Goal: Task Accomplishment & Management: Use online tool/utility

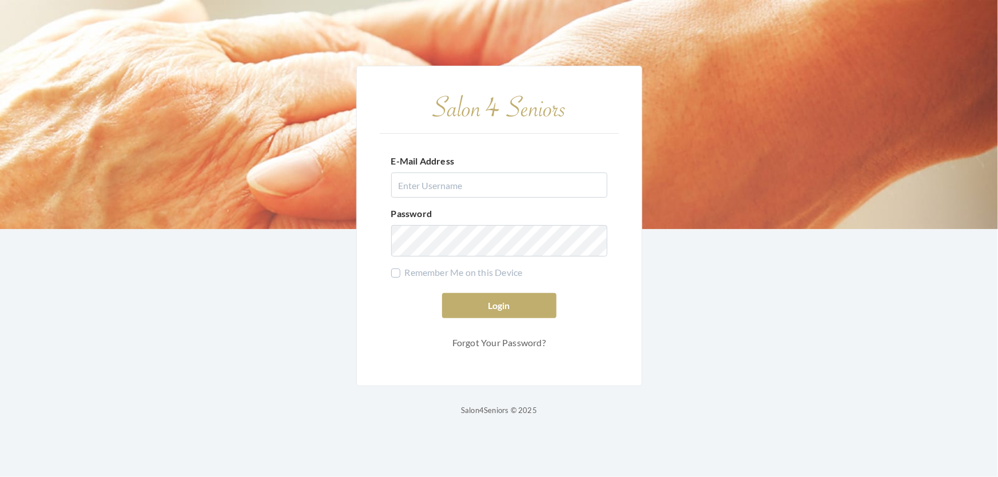
type input "shemekastephens@gmail.com"
click at [442, 293] on button "Login" at bounding box center [499, 305] width 114 height 25
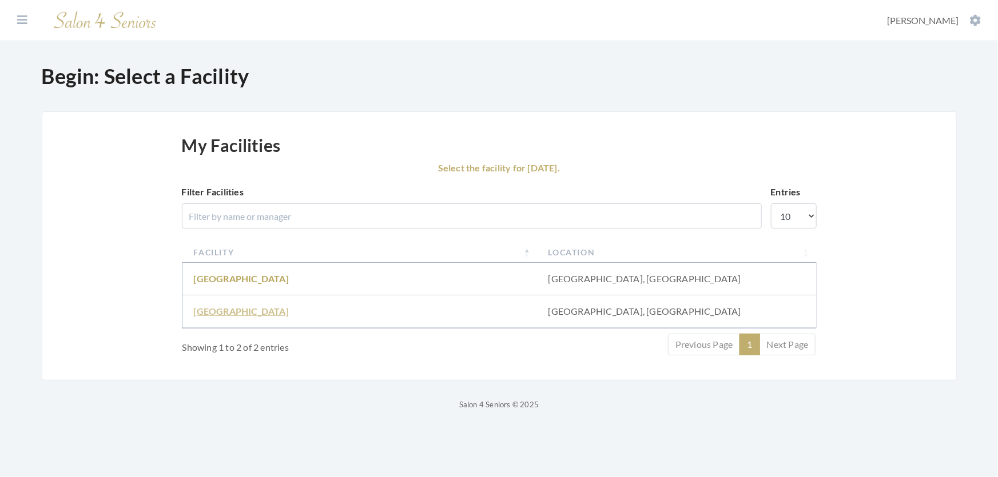
click at [214, 317] on link "Fair Haven" at bounding box center [241, 311] width 95 height 11
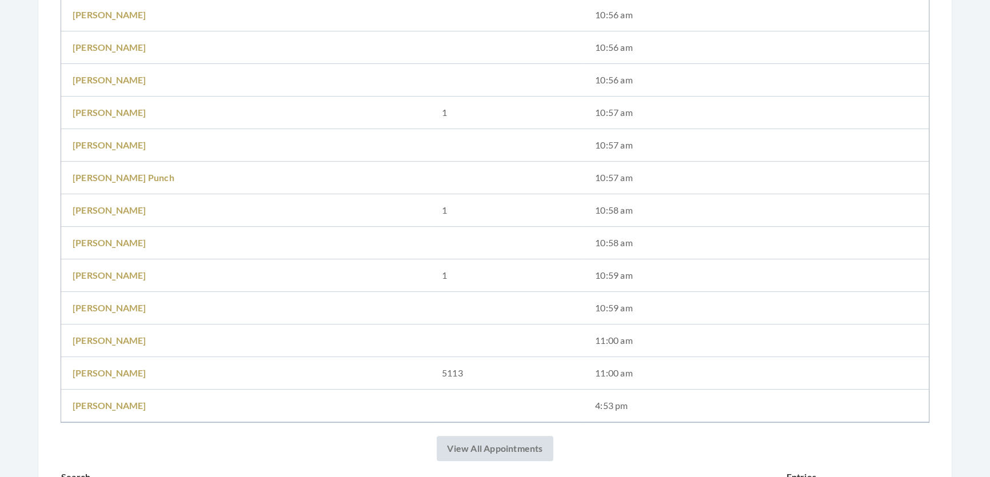
scroll to position [416, 0]
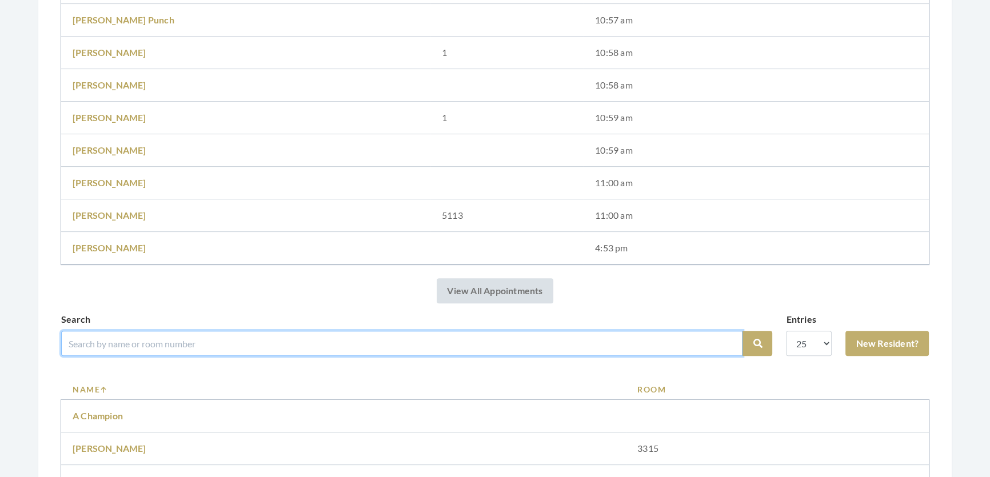
click at [108, 350] on input "search" at bounding box center [402, 343] width 682 height 25
type input "mary smyly"
click at [743, 331] on button "Search" at bounding box center [758, 343] width 30 height 25
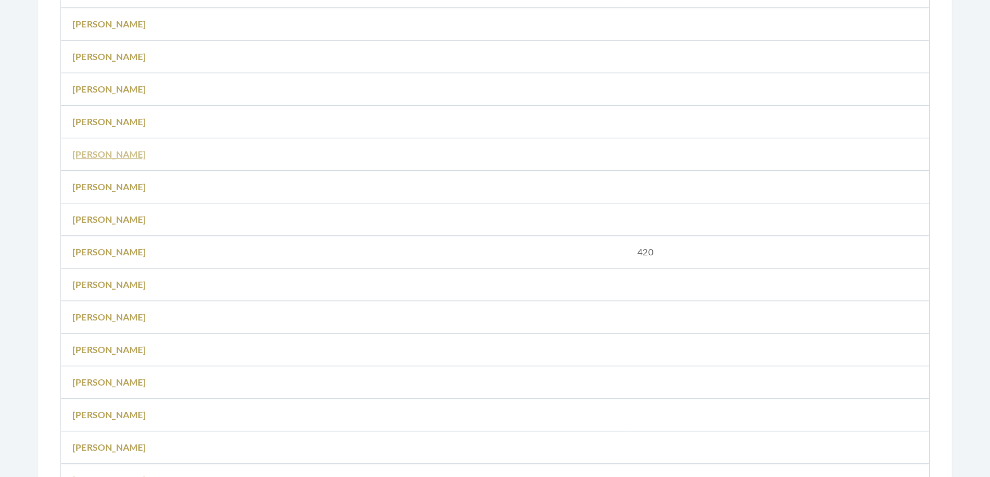
scroll to position [1195, 0]
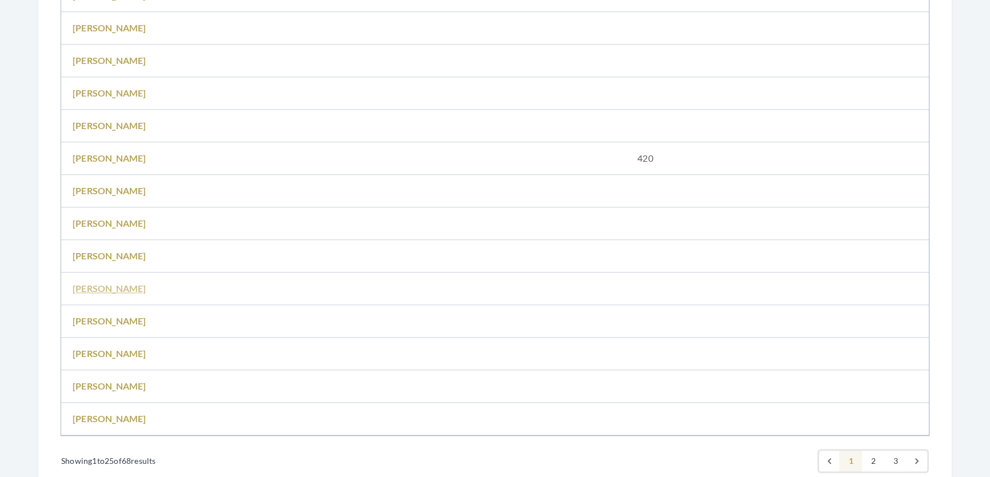
click at [118, 294] on link "[PERSON_NAME]" at bounding box center [110, 288] width 74 height 11
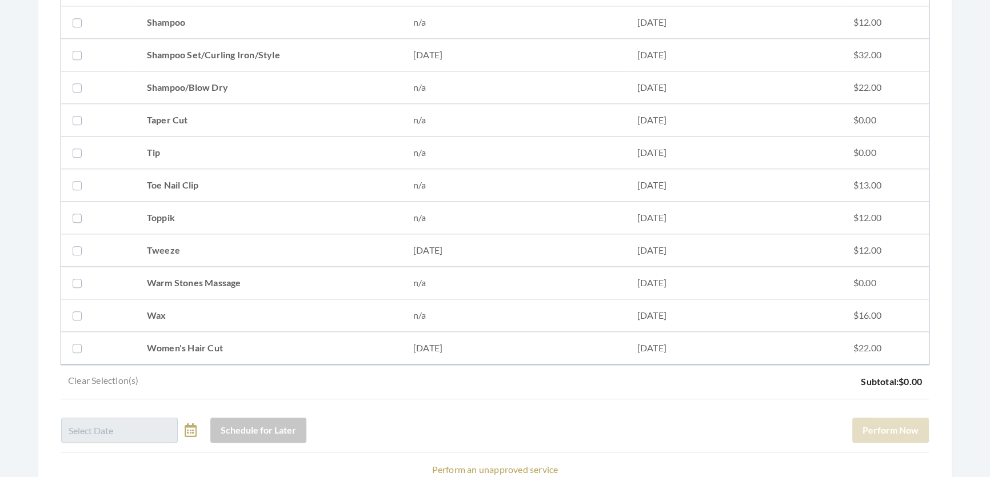
scroll to position [1507, 0]
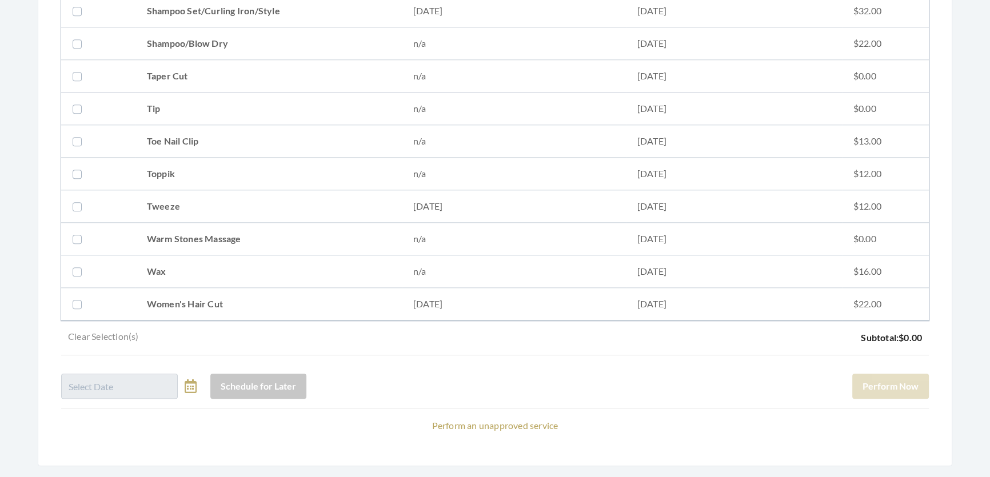
click at [235, 19] on td "Shampoo Set/Curling Iron/Style" at bounding box center [269, 11] width 266 height 33
checkbox input "true"
click at [906, 391] on button "Perform Now" at bounding box center [890, 386] width 77 height 25
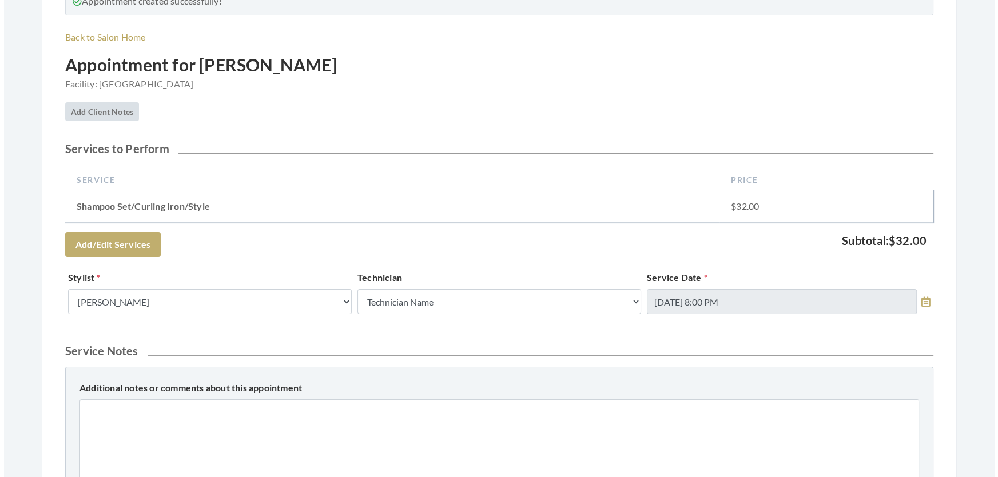
scroll to position [489, 0]
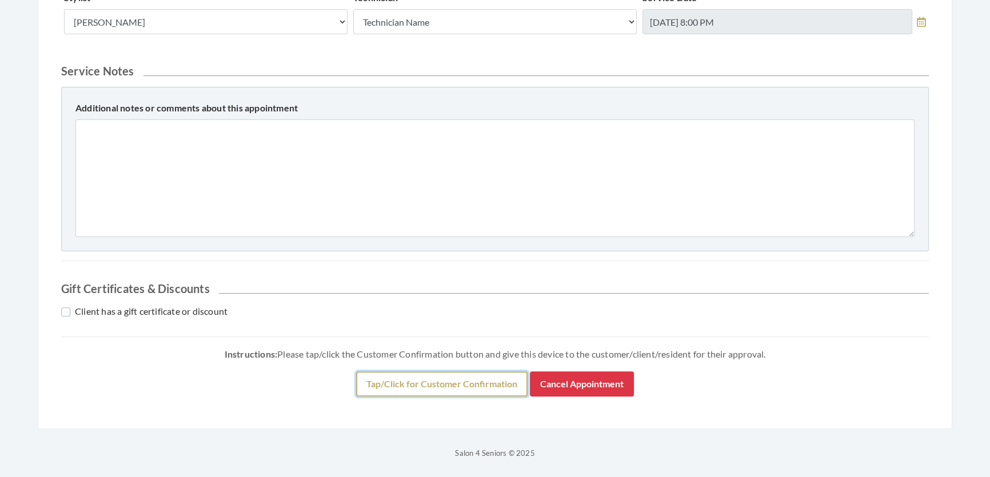
click at [496, 376] on button "Tap/Click for Customer Confirmation" at bounding box center [442, 384] width 172 height 25
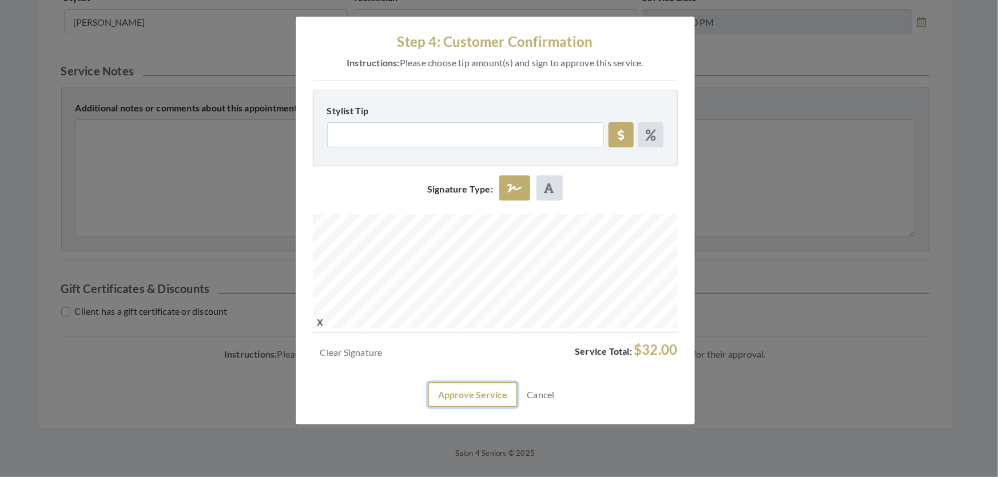
click at [461, 408] on button "Approve Service" at bounding box center [473, 395] width 90 height 25
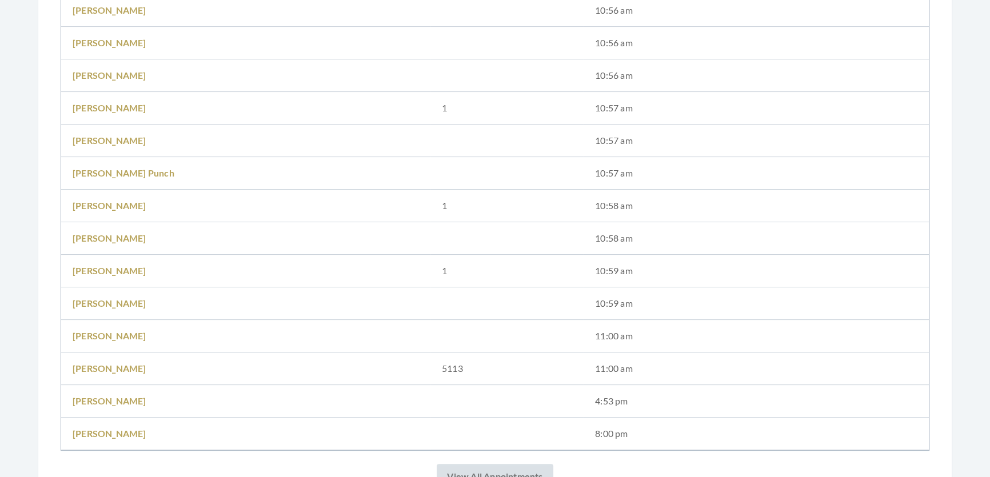
scroll to position [416, 0]
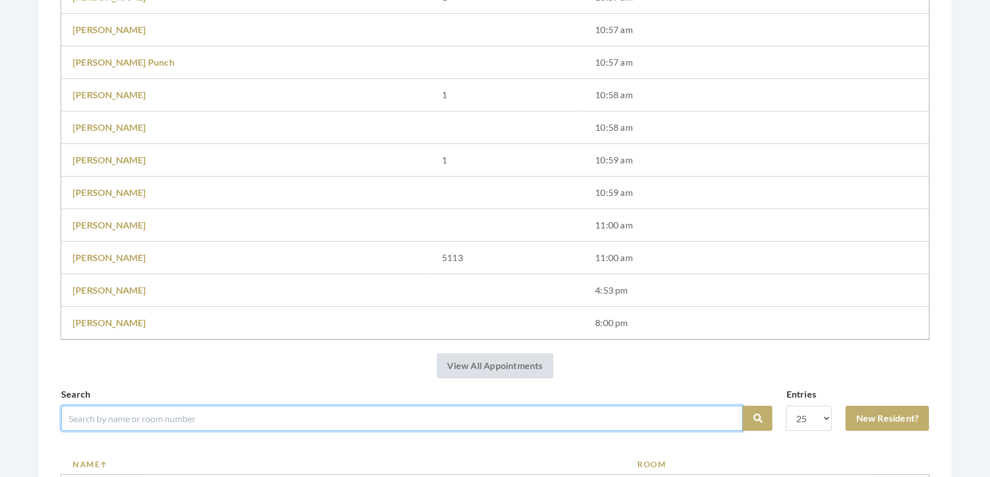
click at [370, 418] on input "search" at bounding box center [402, 418] width 682 height 25
type input "bonnie"
click at [743, 406] on button "Search" at bounding box center [758, 418] width 30 height 25
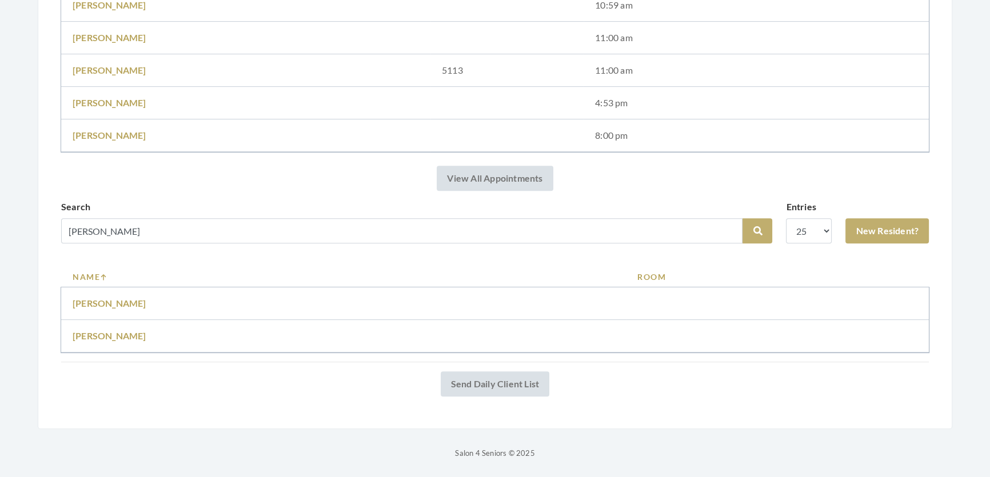
scroll to position [588, 0]
click at [122, 330] on link "[PERSON_NAME]" at bounding box center [110, 335] width 74 height 11
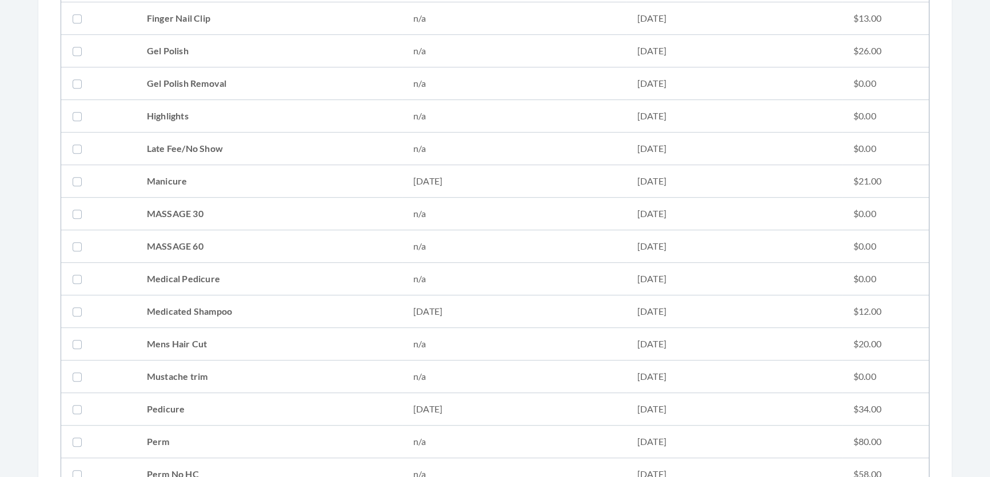
scroll to position [935, 0]
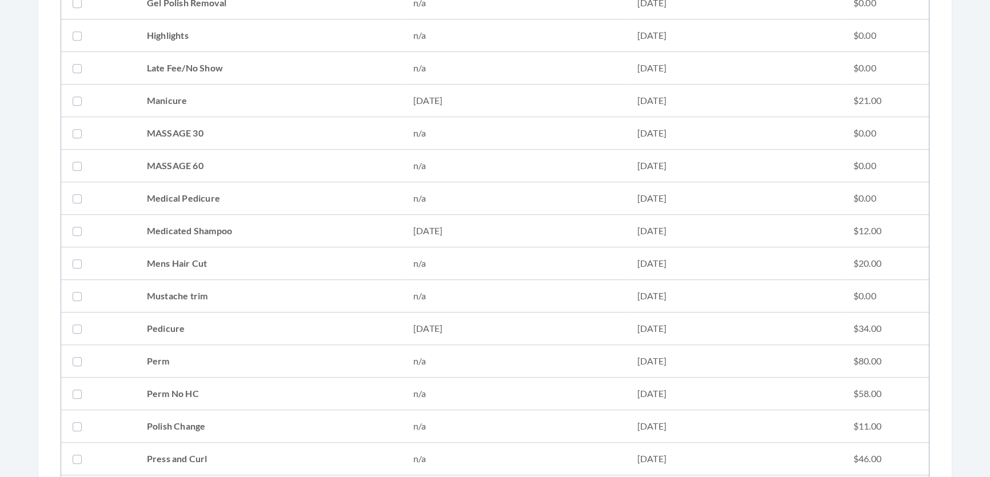
click at [162, 224] on td "Medicated Shampoo" at bounding box center [269, 231] width 266 height 33
checkbox input "true"
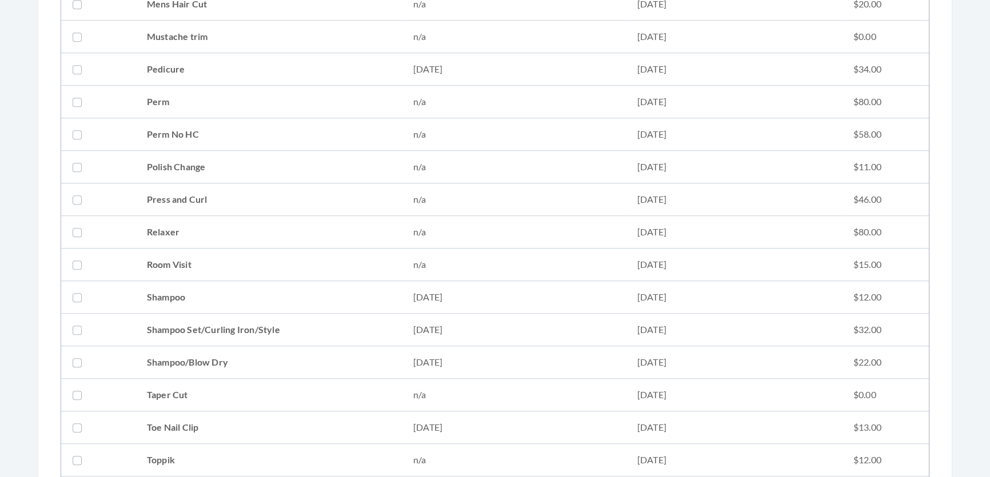
scroll to position [1403, 0]
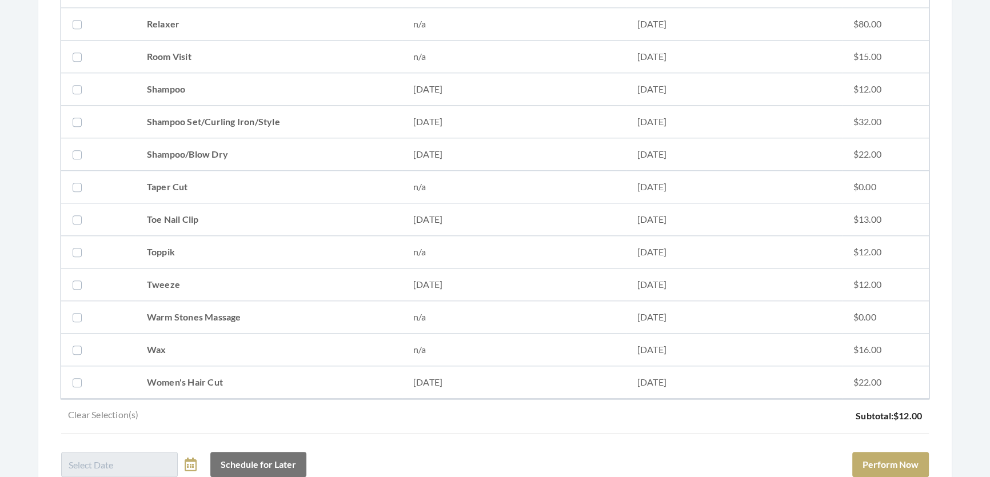
drag, startPoint x: 214, startPoint y: 122, endPoint x: 258, endPoint y: 144, distance: 48.3
click at [215, 122] on td "Shampoo Set/Curling Iron/Style" at bounding box center [269, 122] width 266 height 33
checkbox input "true"
click at [852, 464] on button "Perform Now" at bounding box center [890, 464] width 77 height 25
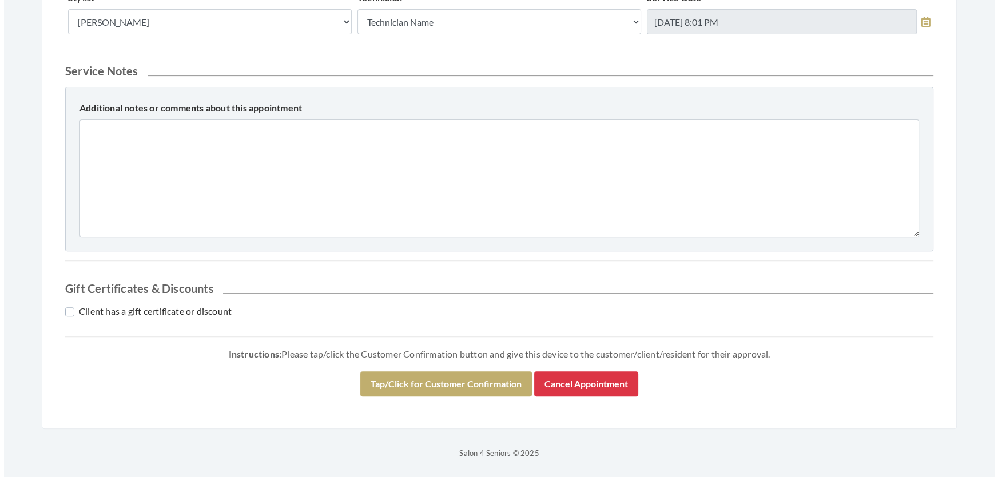
scroll to position [596, 0]
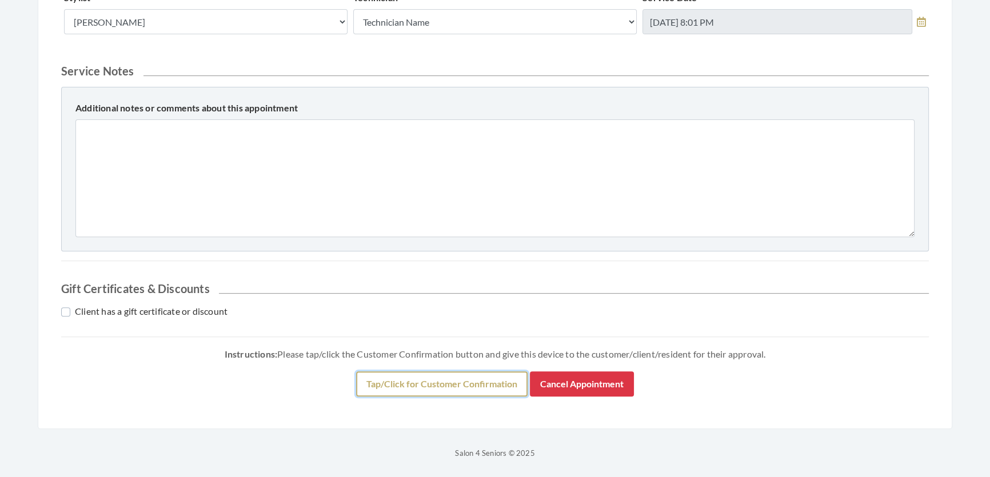
click at [507, 382] on button "Tap/Click for Customer Confirmation" at bounding box center [442, 384] width 172 height 25
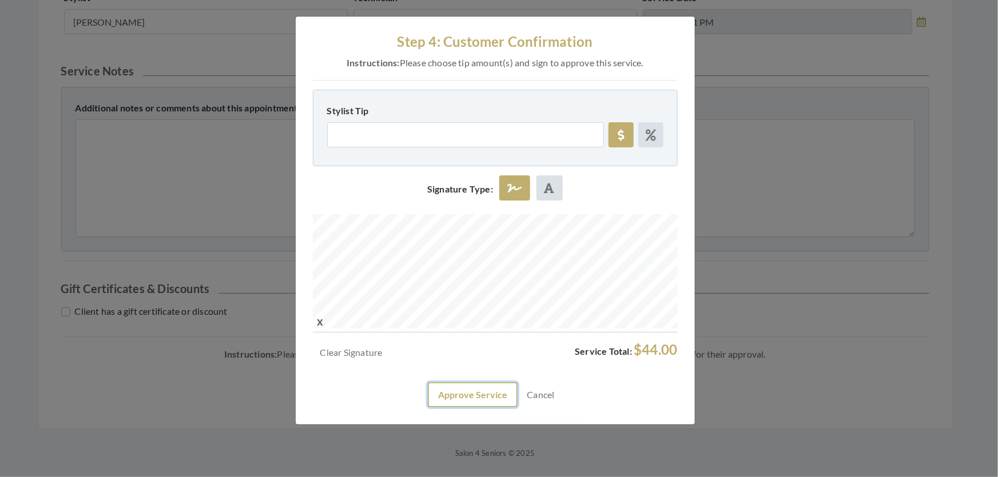
click at [487, 408] on button "Approve Service" at bounding box center [473, 395] width 90 height 25
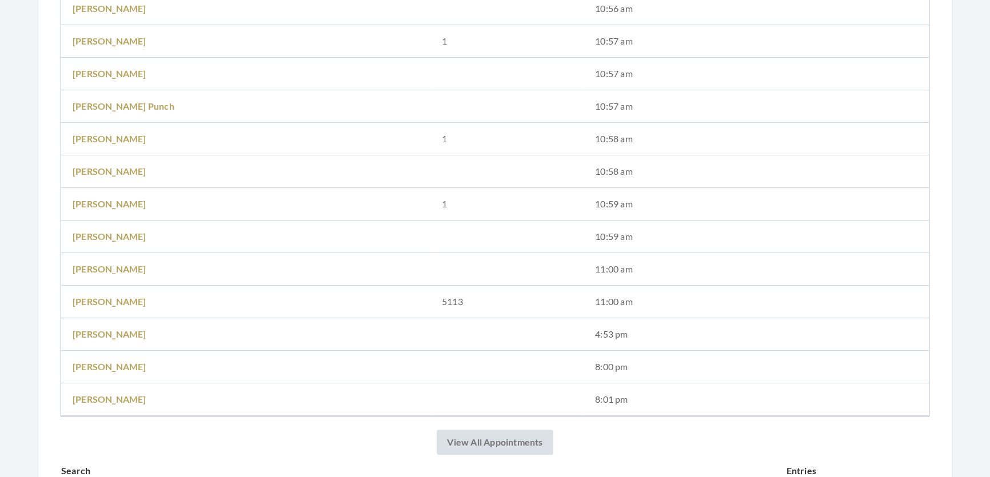
scroll to position [468, 0]
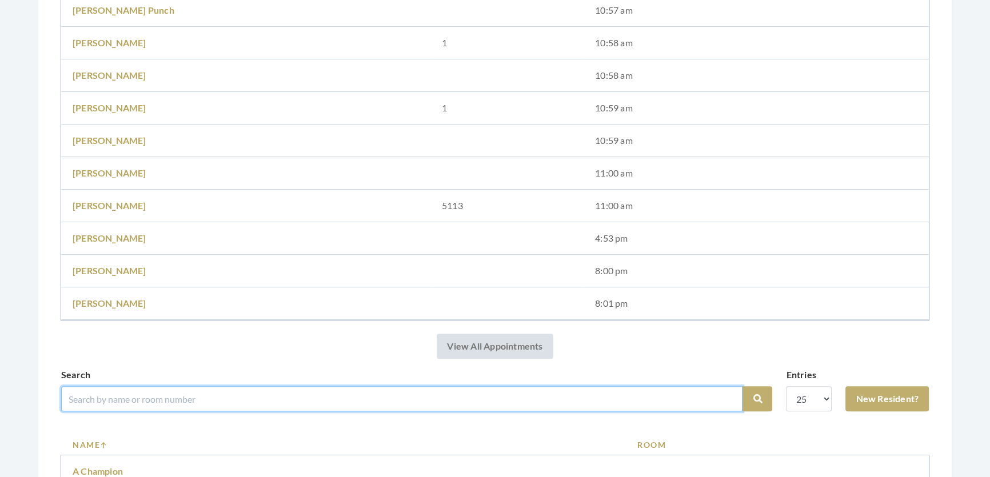
click at [390, 412] on input "search" at bounding box center [402, 399] width 682 height 25
type input "lilly"
click at [743, 387] on button "Search" at bounding box center [758, 399] width 30 height 25
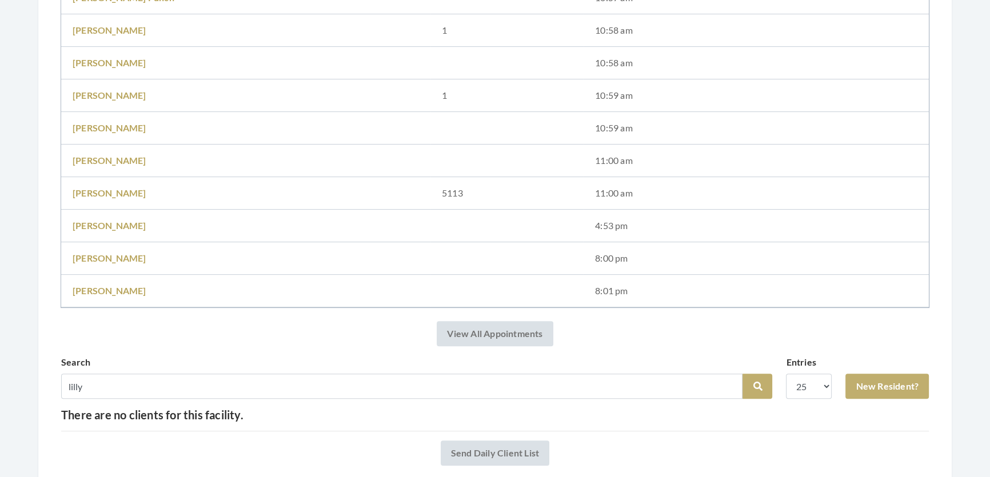
scroll to position [534, 0]
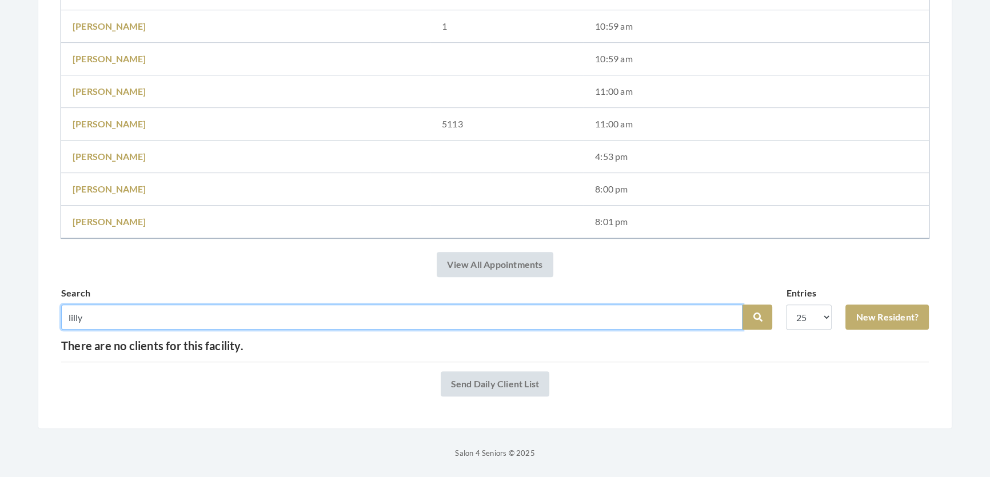
click at [125, 308] on input "lilly" at bounding box center [402, 317] width 682 height 25
type input "[PERSON_NAME]"
click at [743, 305] on button "Search" at bounding box center [758, 317] width 30 height 25
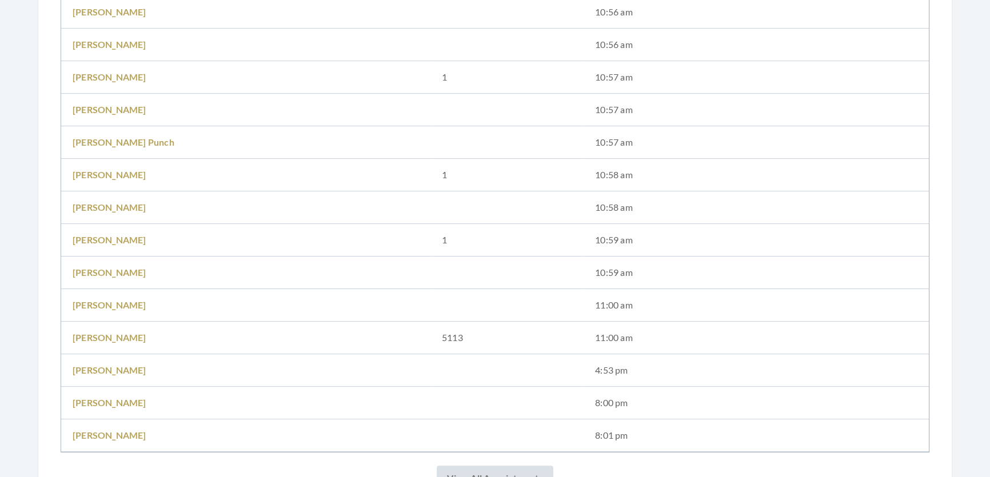
scroll to position [572, 0]
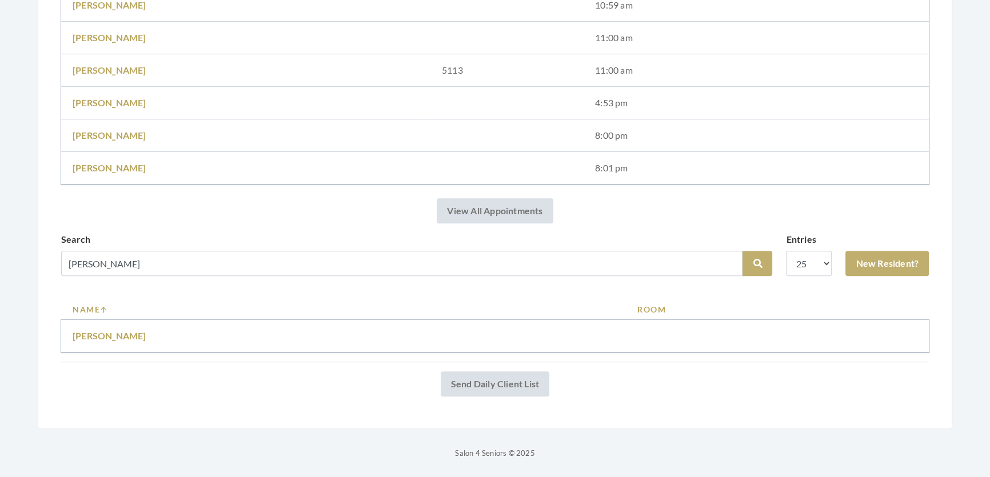
click at [83, 332] on td "[PERSON_NAME]" at bounding box center [343, 336] width 565 height 33
click at [81, 337] on link "[PERSON_NAME]" at bounding box center [110, 335] width 74 height 11
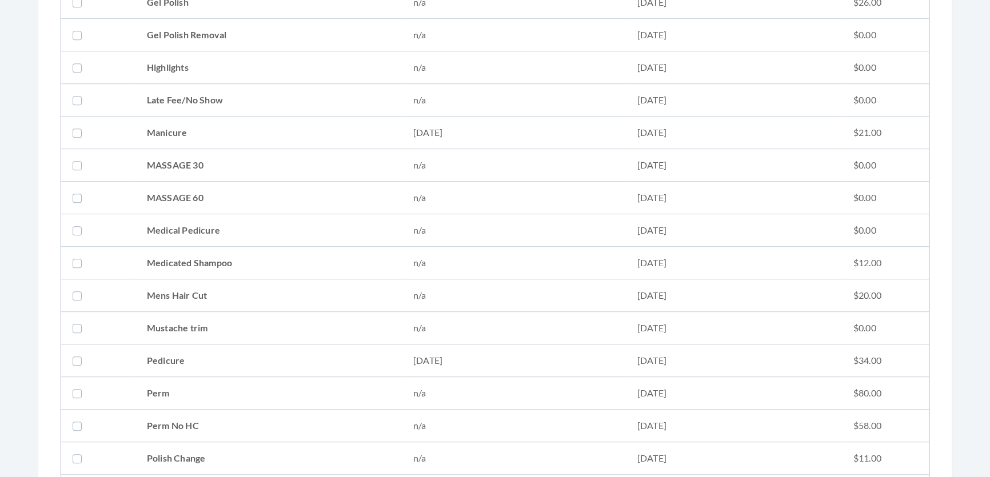
scroll to position [1299, 0]
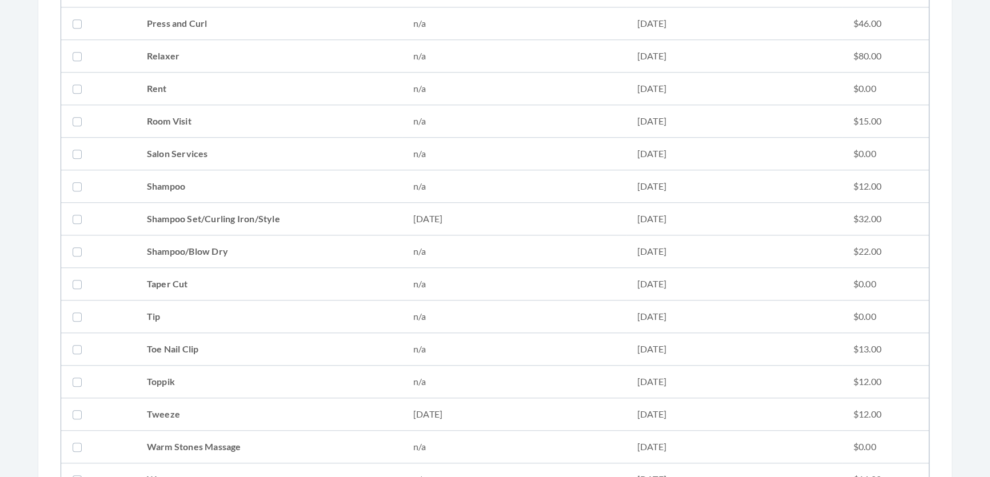
click at [144, 218] on td "Shampoo Set/Curling Iron/Style" at bounding box center [269, 219] width 266 height 33
checkbox input "true"
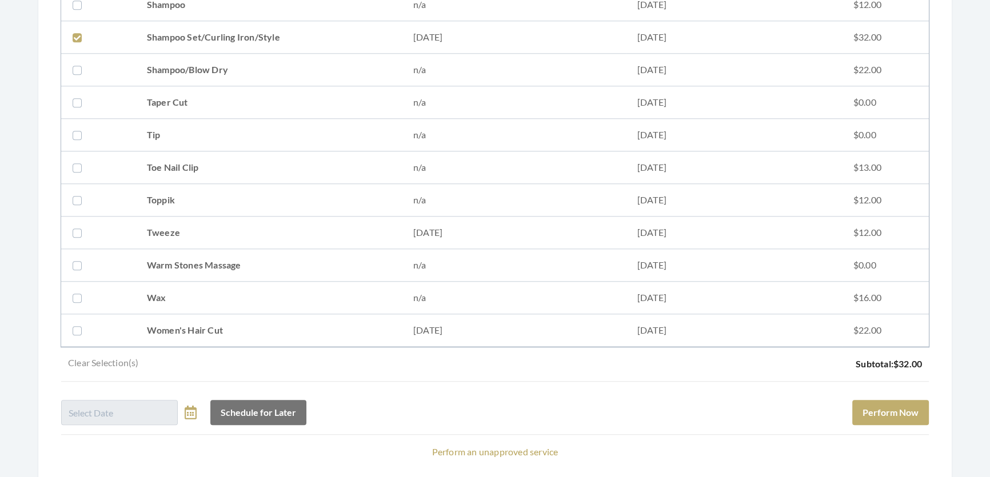
scroll to position [1559, 0]
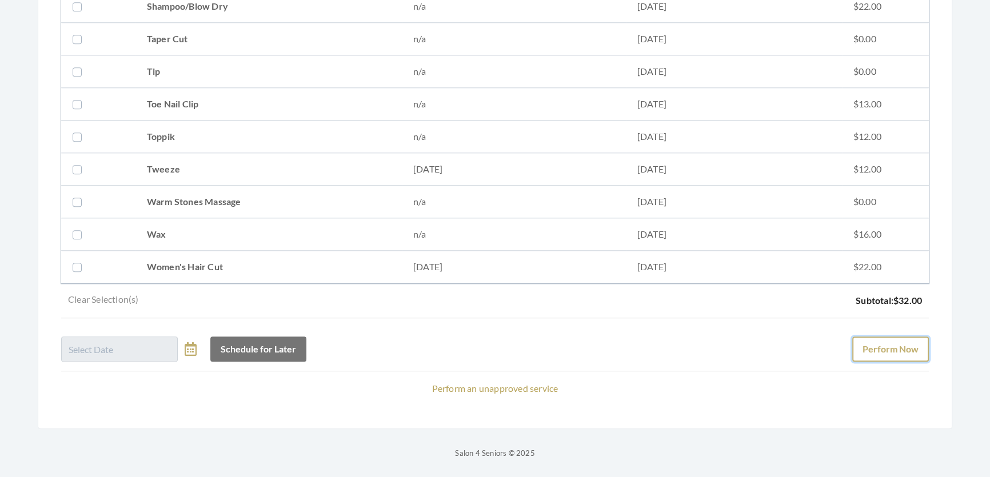
click at [888, 337] on button "Perform Now" at bounding box center [890, 349] width 77 height 25
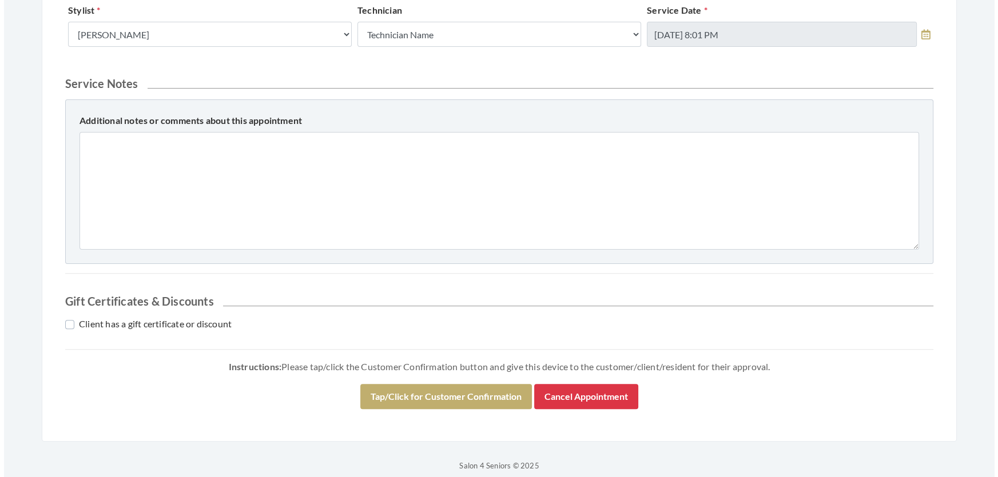
scroll to position [437, 0]
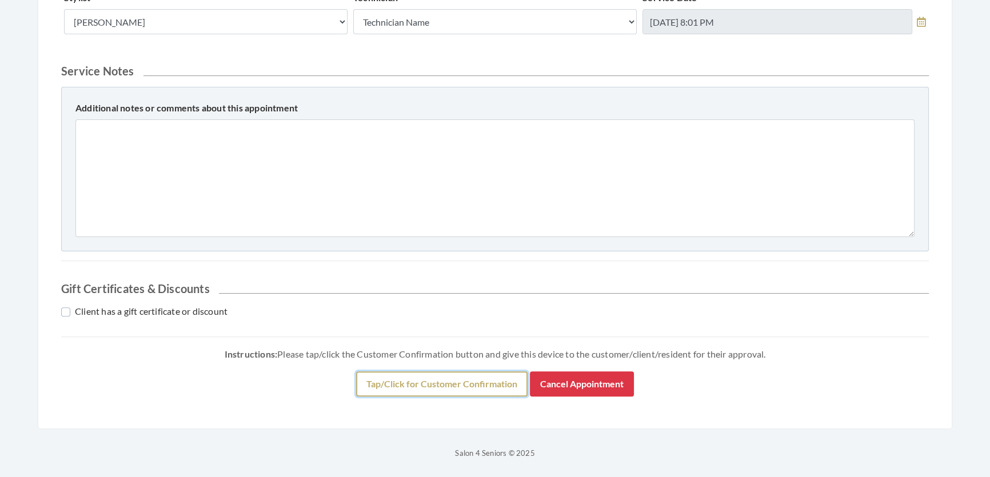
click at [471, 397] on button "Tap/Click for Customer Confirmation" at bounding box center [442, 384] width 172 height 25
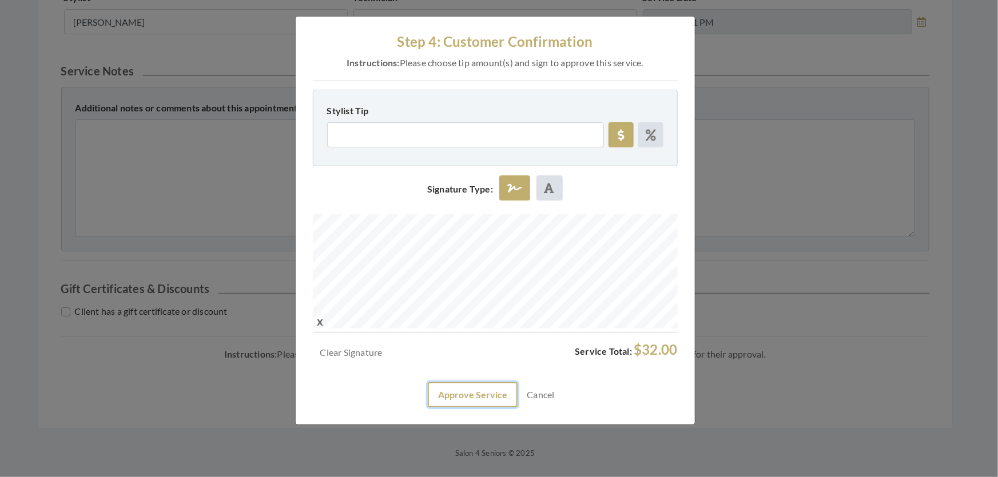
click at [486, 408] on button "Approve Service" at bounding box center [473, 395] width 90 height 25
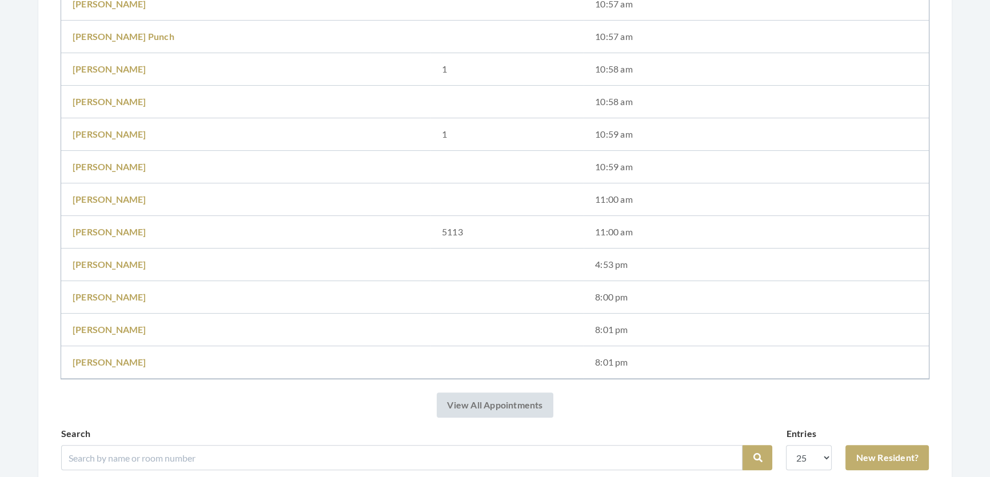
scroll to position [572, 0]
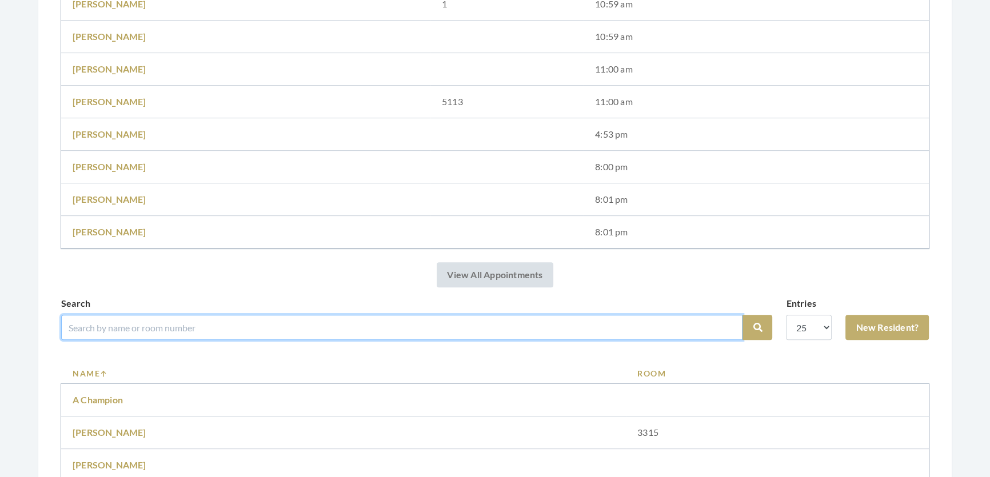
click at [280, 338] on input "search" at bounding box center [402, 327] width 682 height 25
type input "[PERSON_NAME]"
click at [743, 315] on button "Search" at bounding box center [758, 327] width 30 height 25
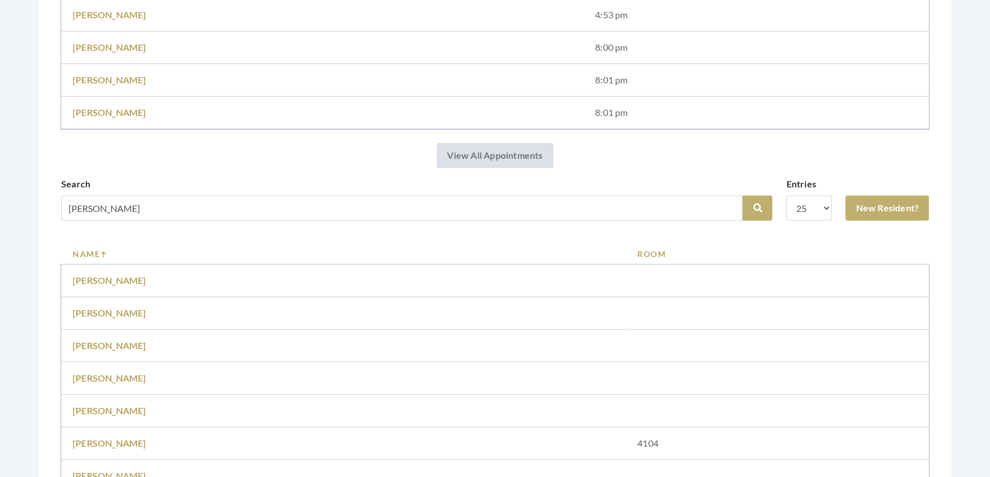
scroll to position [727, 0]
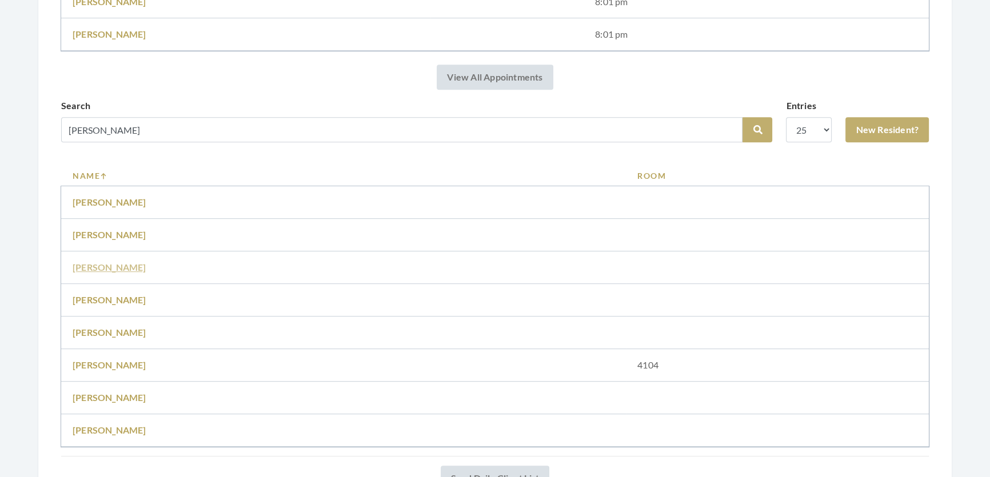
click at [109, 273] on link "[PERSON_NAME]" at bounding box center [110, 267] width 74 height 11
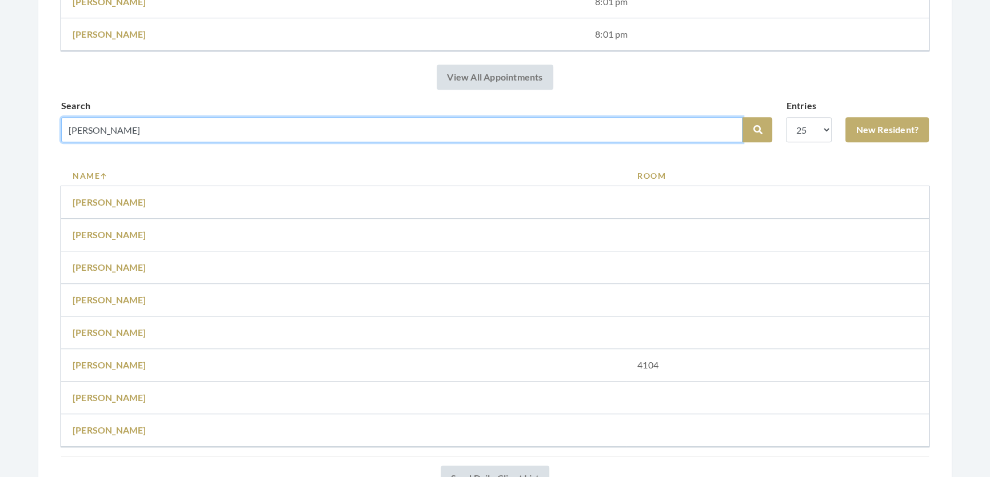
click at [140, 142] on input "[PERSON_NAME]" at bounding box center [402, 129] width 682 height 25
type input "alice du"
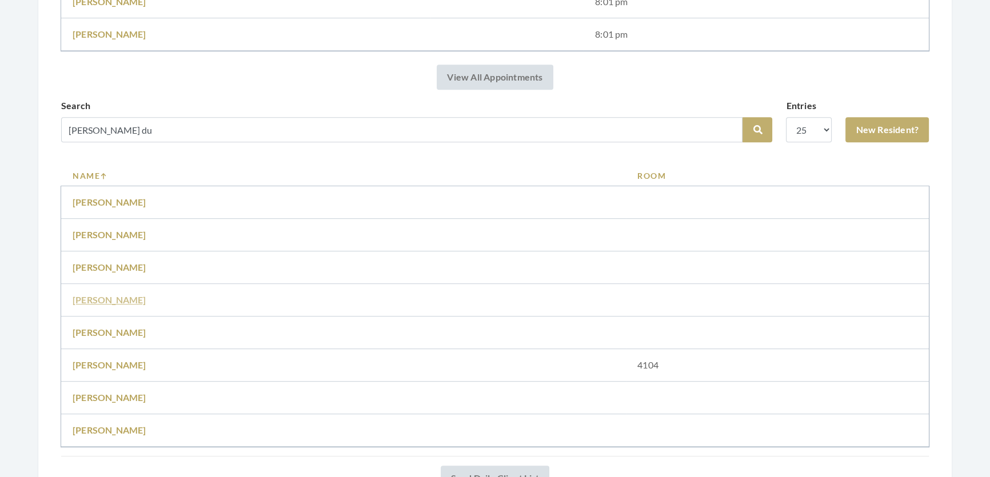
click at [104, 305] on link "Alice Dunlap" at bounding box center [110, 299] width 74 height 11
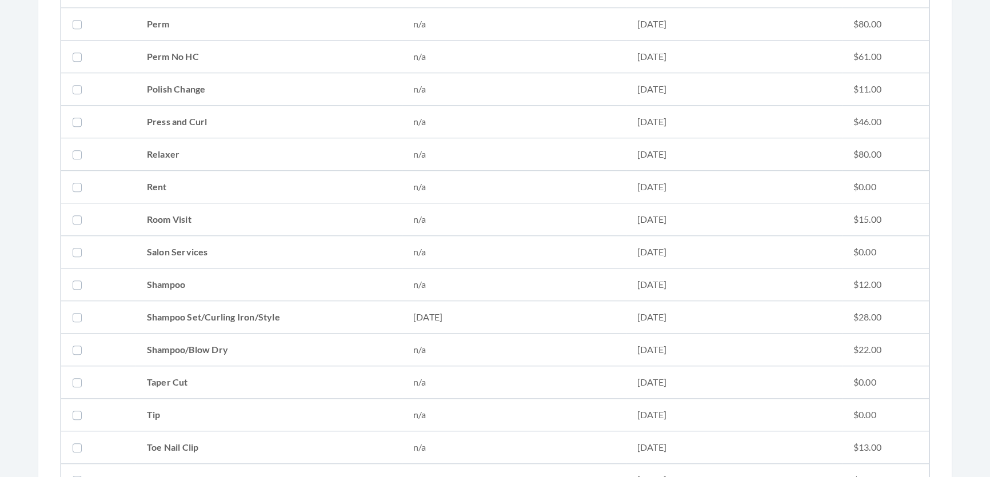
scroll to position [1403, 0]
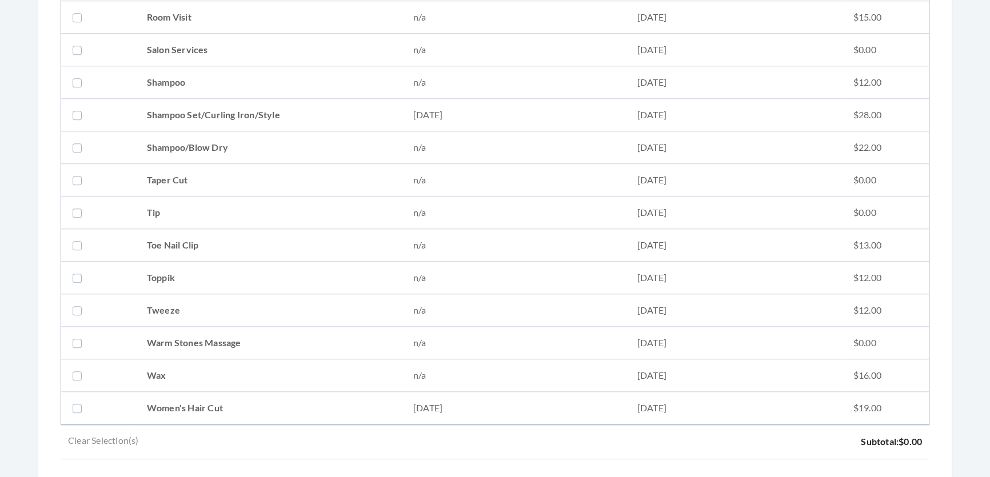
drag, startPoint x: 241, startPoint y: 109, endPoint x: 258, endPoint y: 109, distance: 16.6
click at [243, 107] on td "Shampoo Set/Curling Iron/Style" at bounding box center [269, 115] width 266 height 33
checkbox input "true"
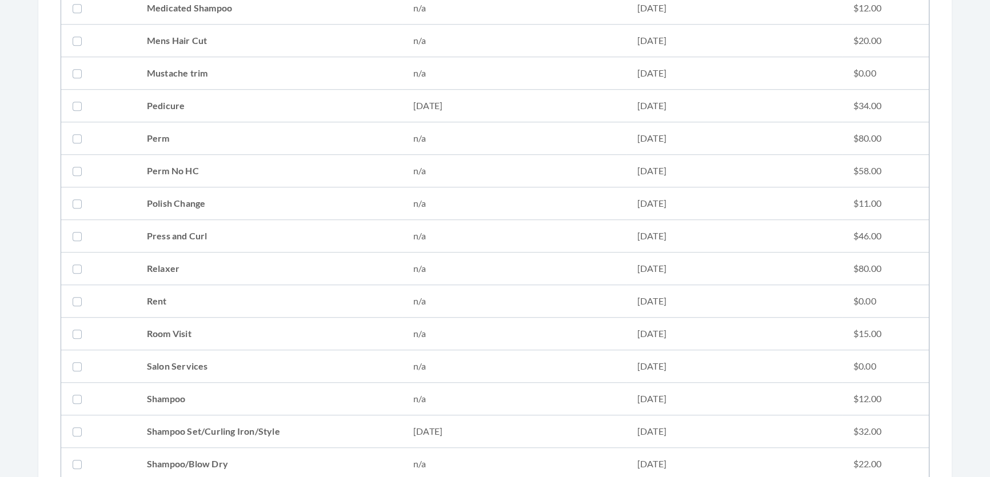
scroll to position [1247, 0]
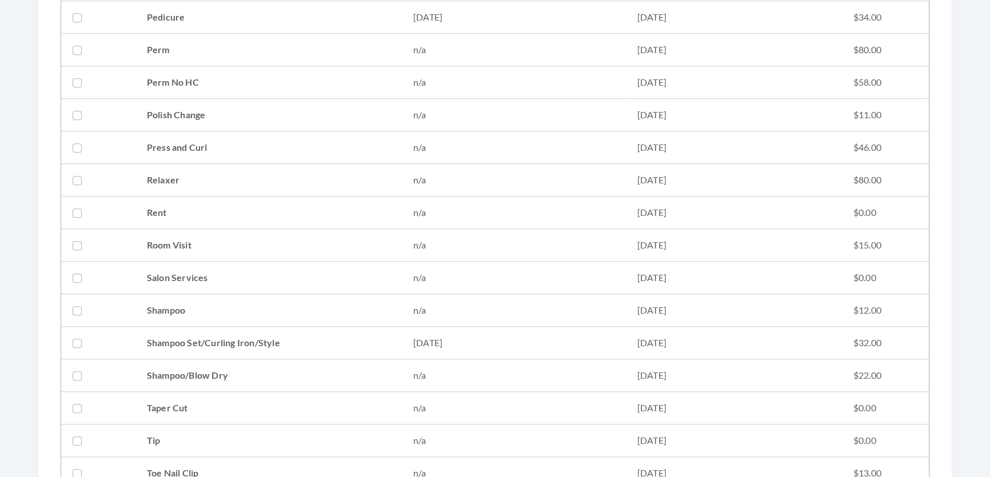
click at [149, 330] on td "Shampoo Set/Curling Iron/Style" at bounding box center [269, 343] width 266 height 33
checkbox input "true"
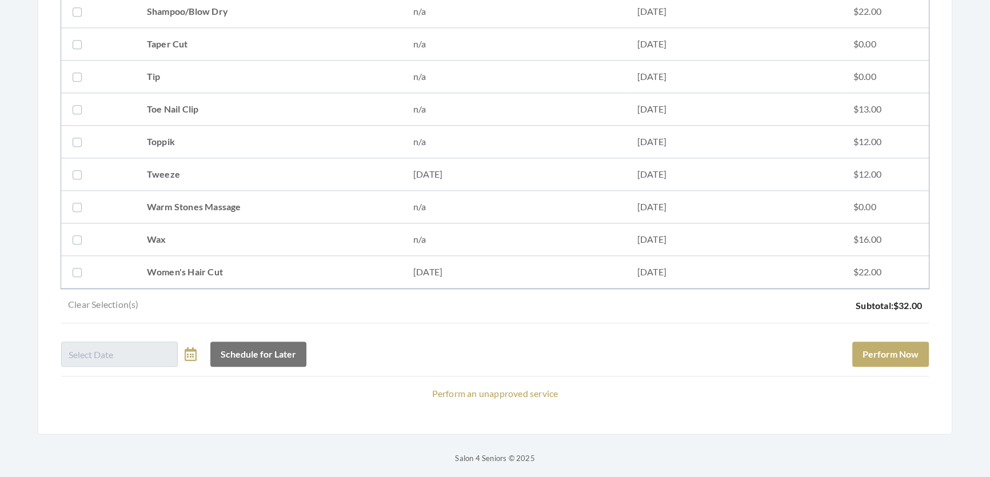
scroll to position [1634, 0]
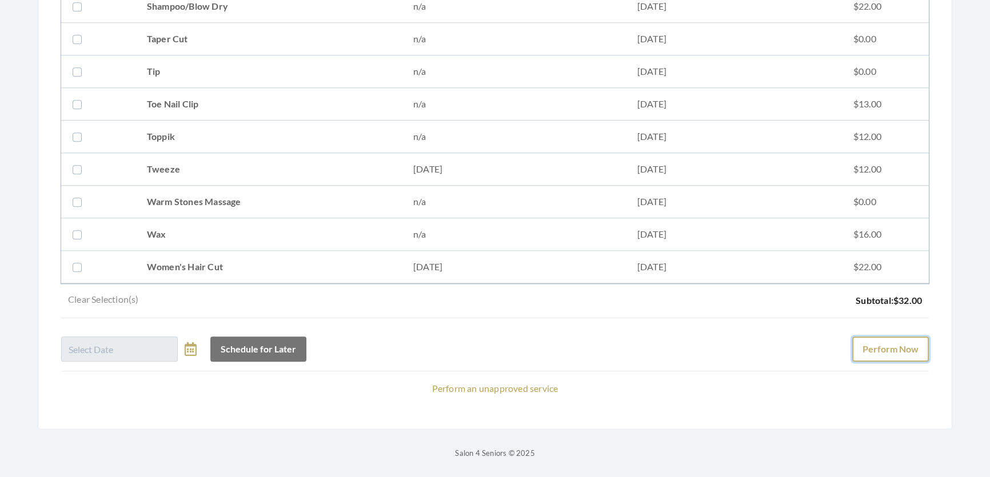
click at [906, 337] on button "Perform Now" at bounding box center [890, 349] width 77 height 25
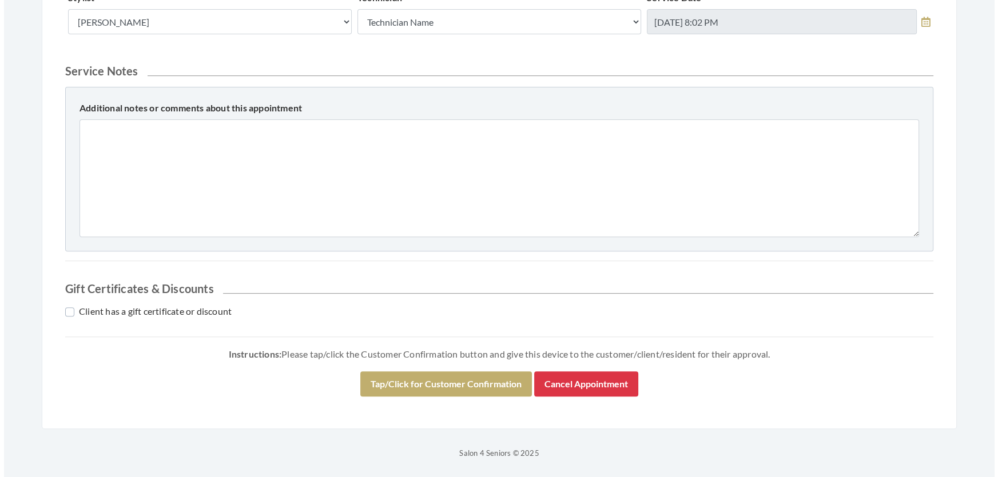
scroll to position [564, 0]
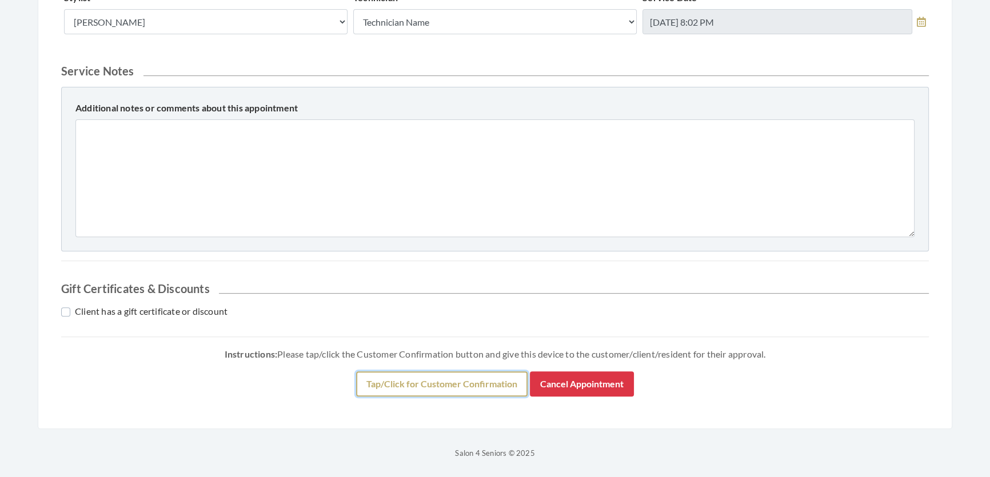
click at [463, 376] on button "Tap/Click for Customer Confirmation" at bounding box center [442, 384] width 172 height 25
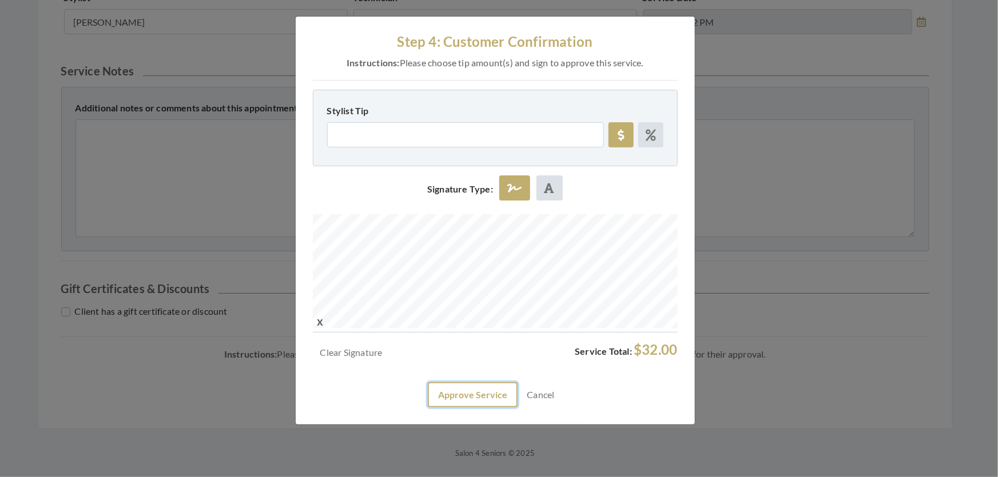
click at [464, 408] on button "Approve Service" at bounding box center [473, 395] width 90 height 25
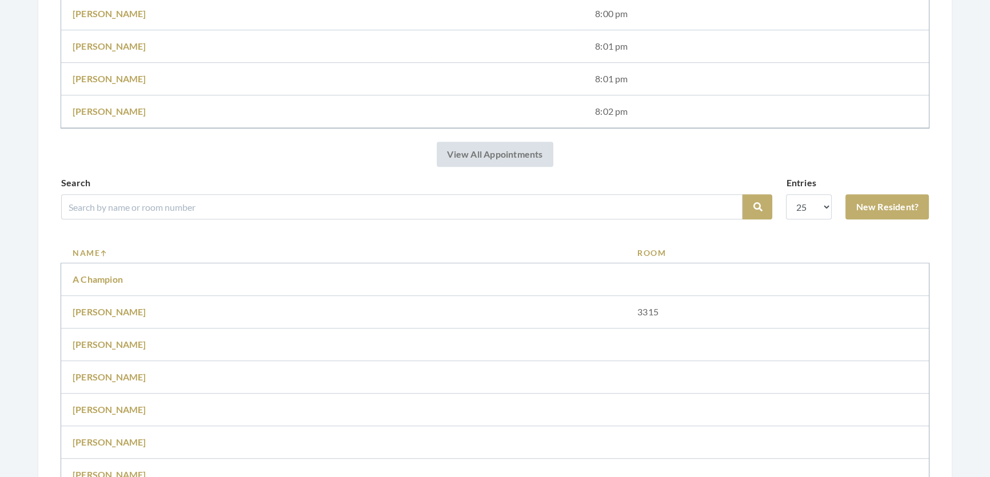
scroll to position [727, 0]
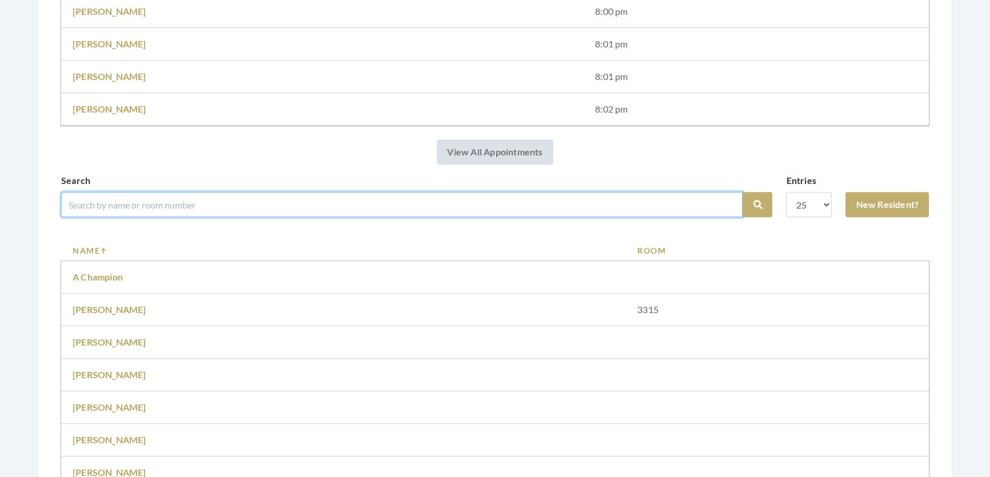
click at [281, 217] on input "search" at bounding box center [402, 204] width 682 height 25
type input "[PERSON_NAME]"
click at [743, 192] on button "Search" at bounding box center [758, 204] width 30 height 25
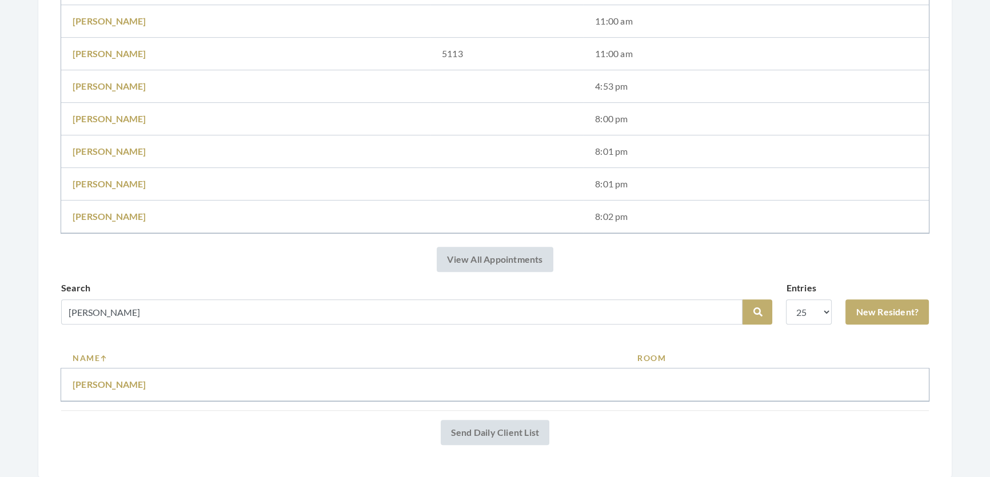
scroll to position [653, 0]
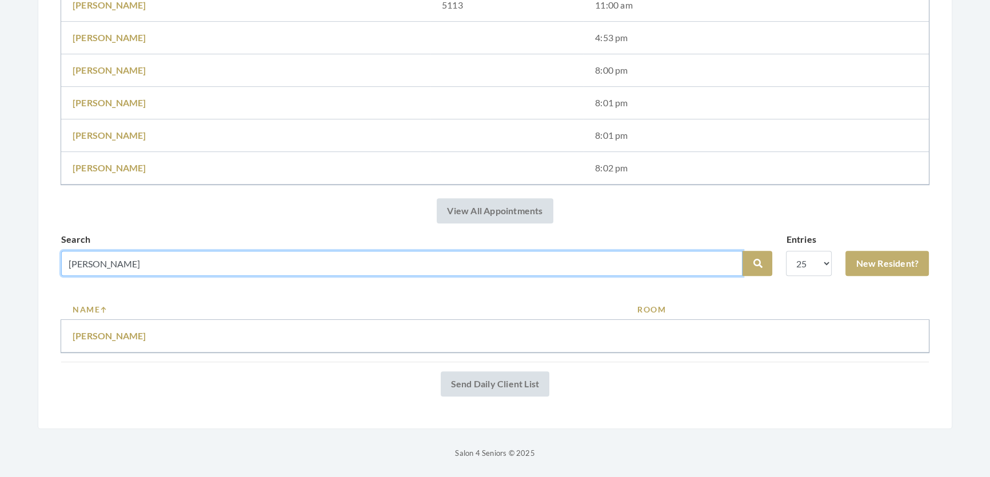
drag, startPoint x: 97, startPoint y: 247, endPoint x: 0, endPoint y: 249, distance: 97.2
type input "rush"
click at [743, 251] on button "Search" at bounding box center [758, 263] width 30 height 25
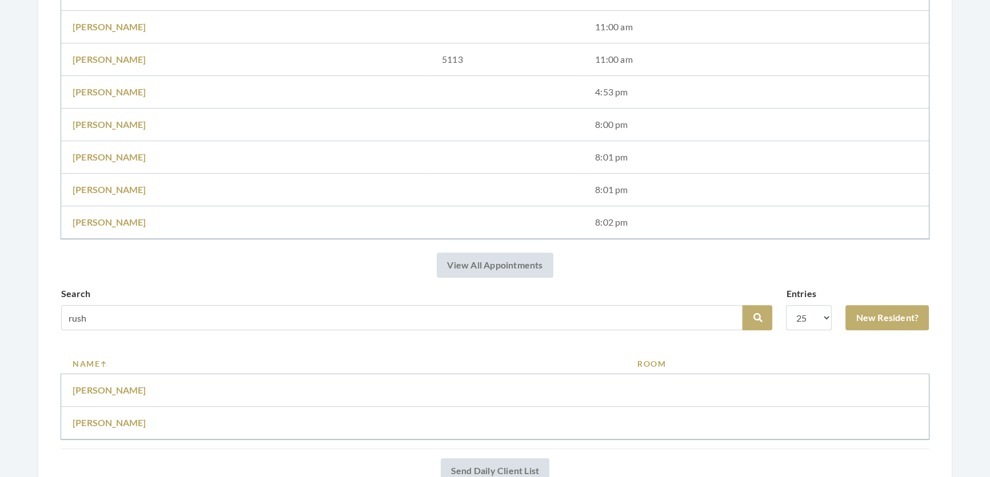
scroll to position [686, 0]
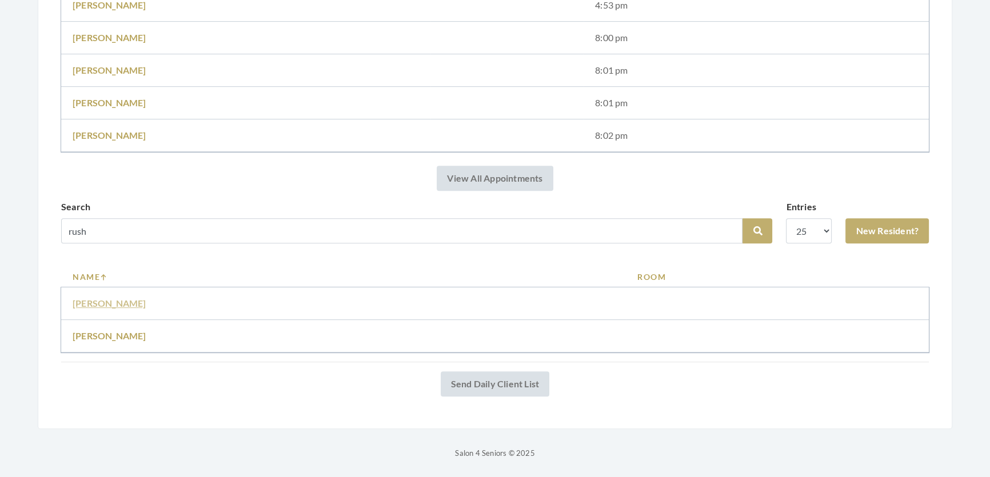
click at [104, 298] on link "Mary Rush" at bounding box center [110, 303] width 74 height 11
click at [111, 298] on link "Mary Rush" at bounding box center [110, 303] width 74 height 11
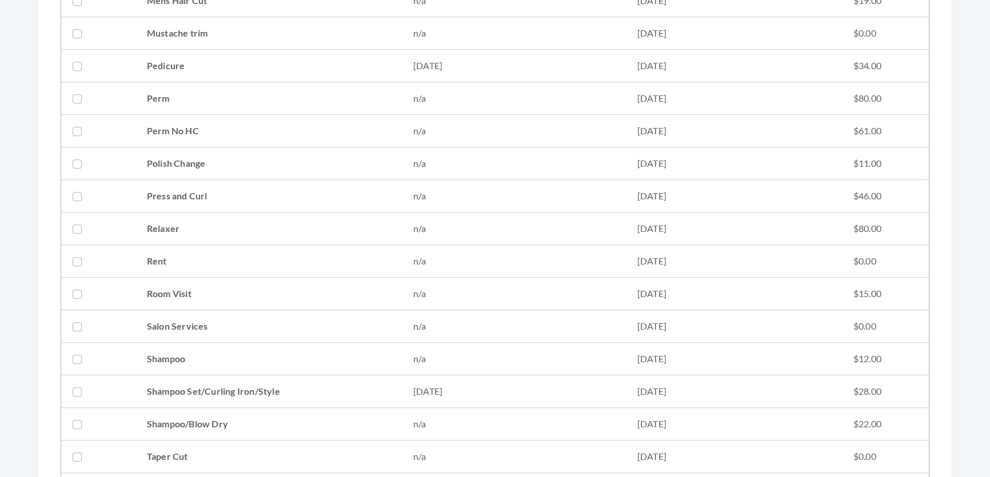
scroll to position [1195, 0]
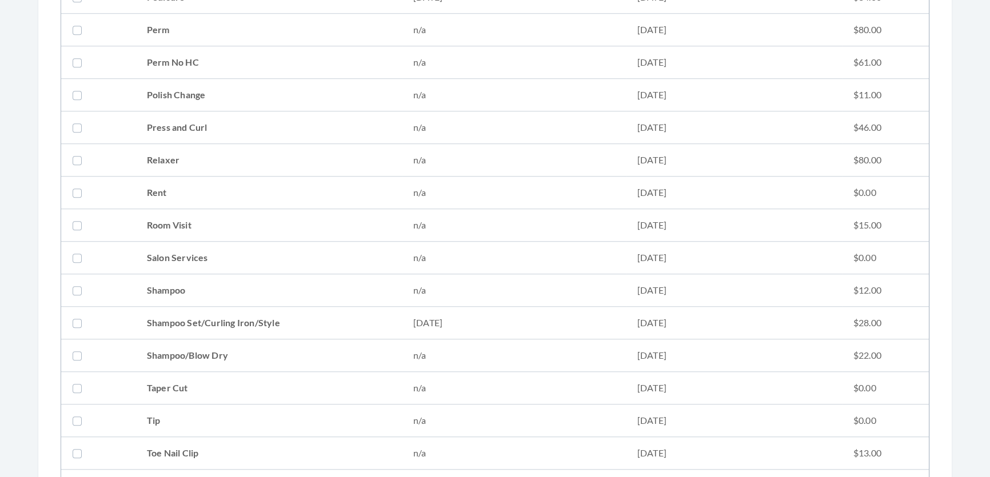
click at [131, 312] on td at bounding box center [98, 323] width 74 height 33
checkbox input "true"
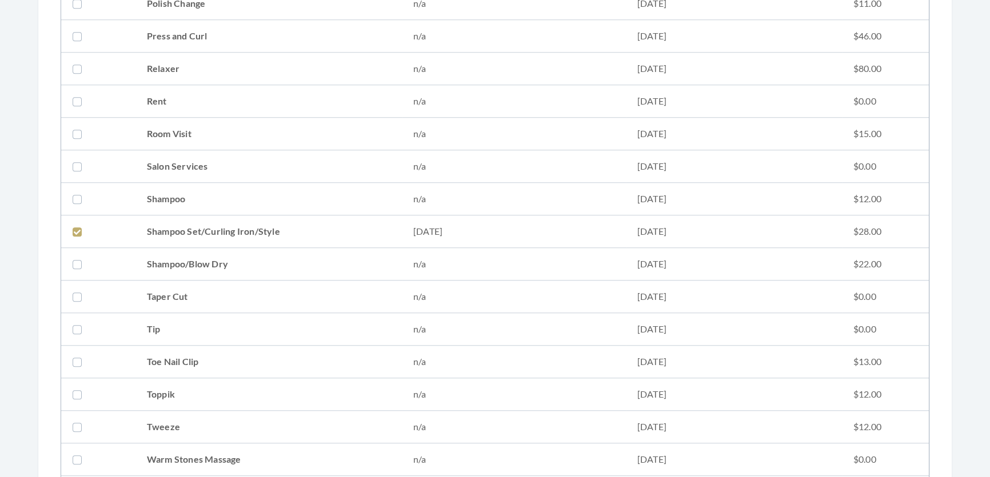
scroll to position [1455, 0]
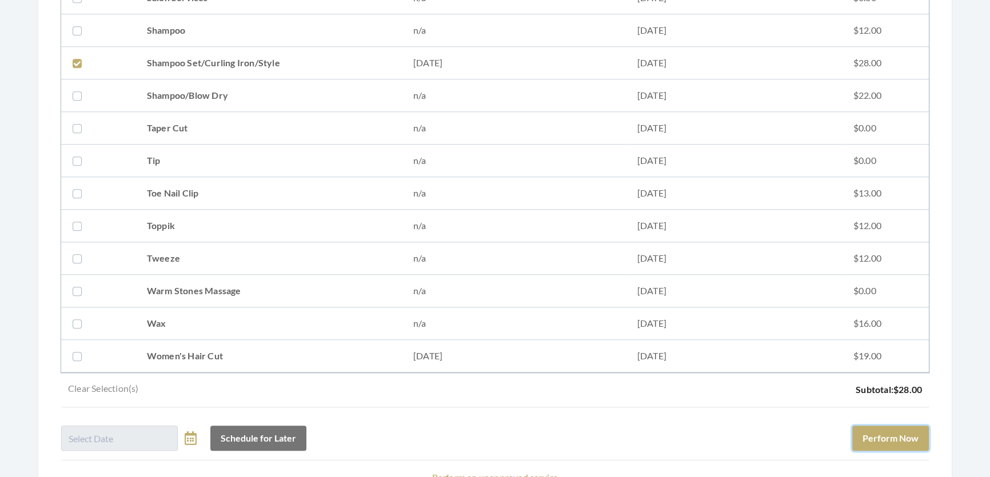
drag, startPoint x: 897, startPoint y: 432, endPoint x: 206, endPoint y: 101, distance: 765.7
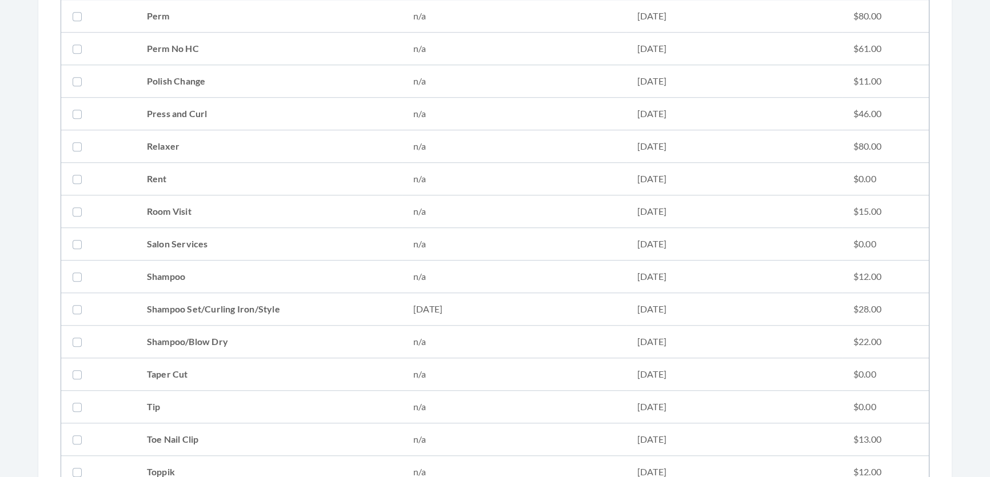
scroll to position [1351, 0]
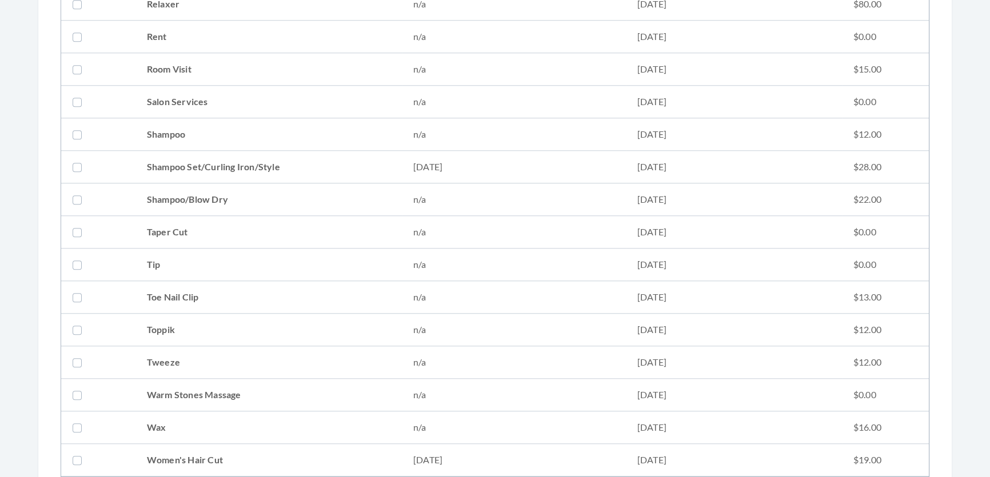
drag, startPoint x: 234, startPoint y: 154, endPoint x: 253, endPoint y: 168, distance: 22.9
click at [235, 154] on td "Shampoo Set/Curling Iron/Style" at bounding box center [269, 167] width 266 height 33
checkbox input "true"
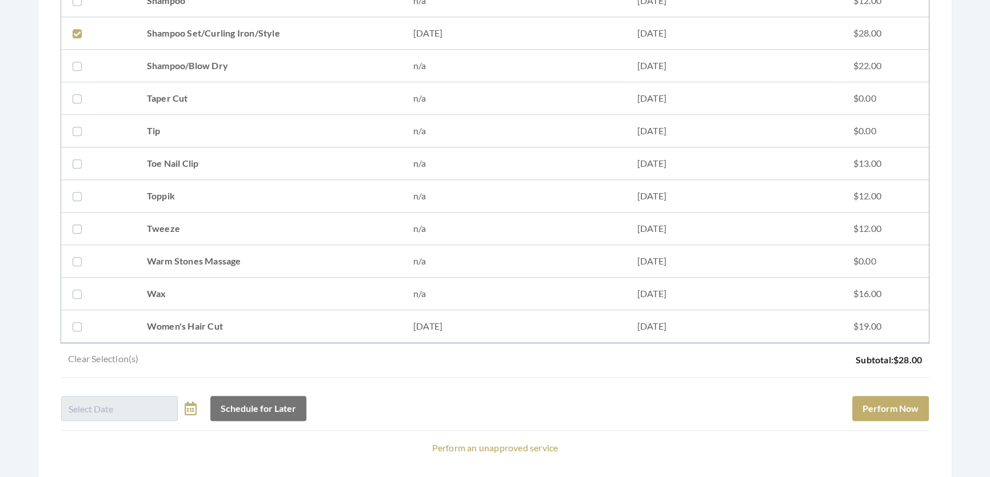
scroll to position [1559, 0]
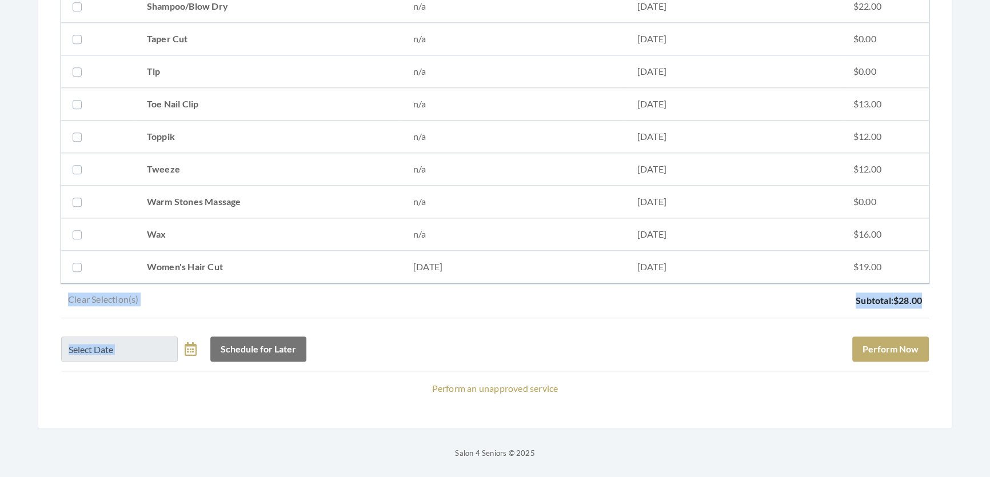
click at [893, 337] on button "Perform Now" at bounding box center [890, 349] width 77 height 25
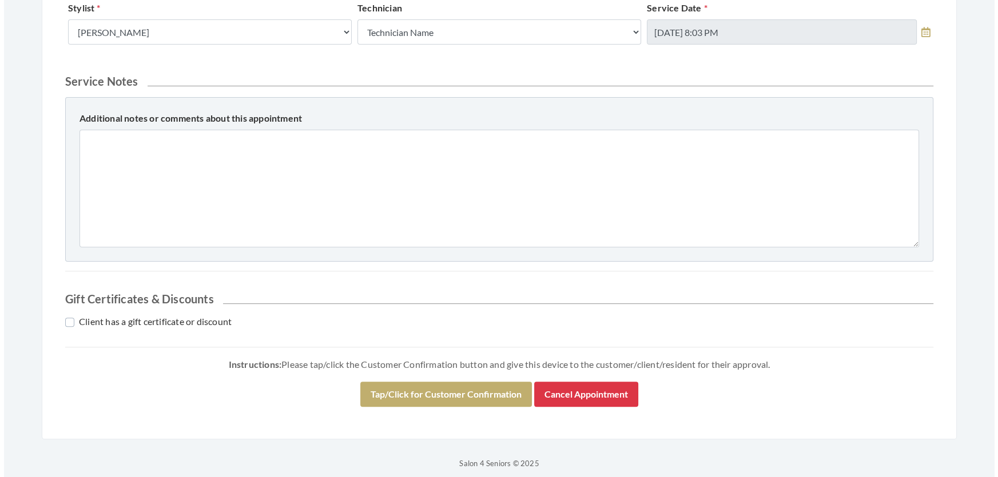
scroll to position [489, 0]
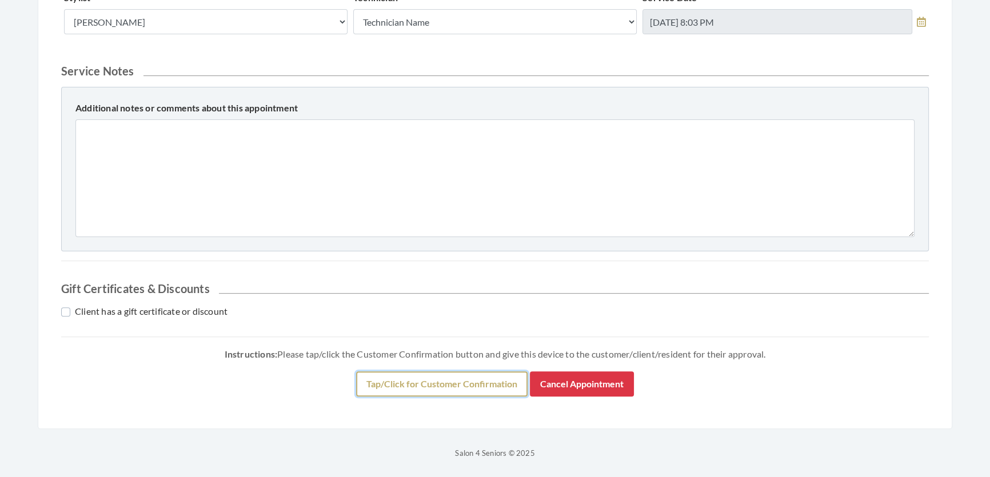
click at [481, 374] on button "Tap/Click for Customer Confirmation" at bounding box center [442, 384] width 172 height 25
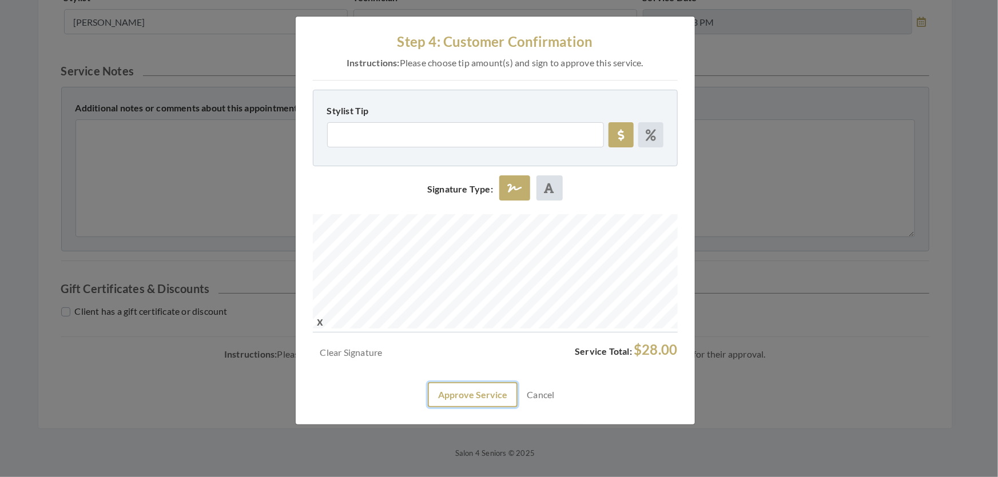
click at [480, 408] on button "Approve Service" at bounding box center [473, 395] width 90 height 25
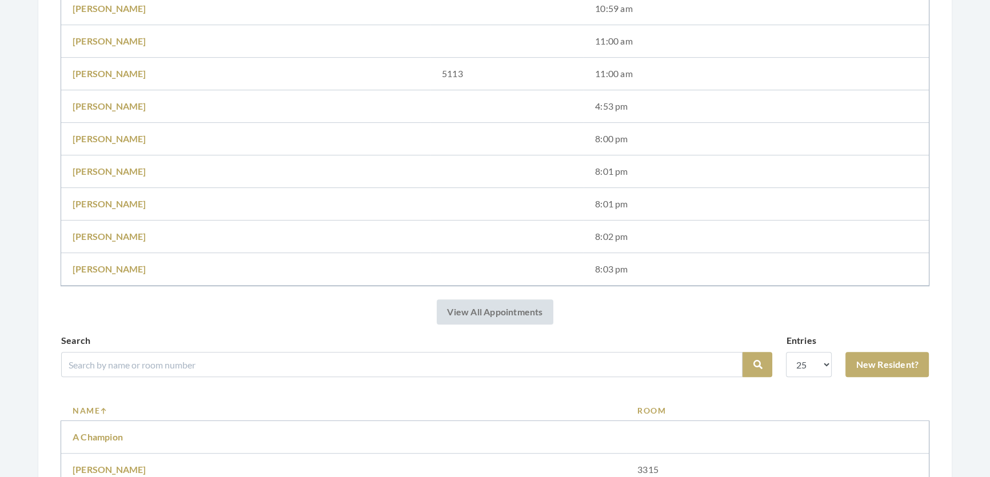
scroll to position [675, 0]
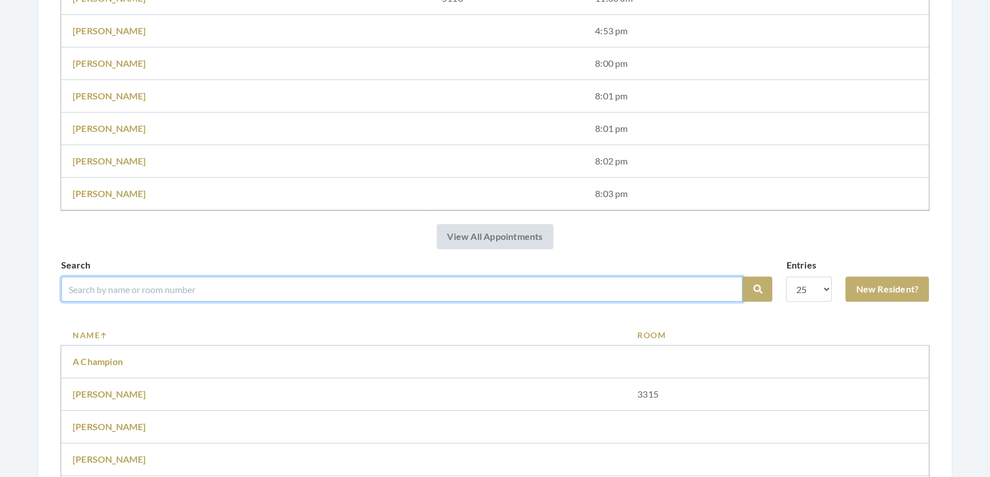
click at [140, 302] on input "search" at bounding box center [402, 289] width 682 height 25
type input "bobbie"
click at [743, 277] on button "Search" at bounding box center [758, 289] width 30 height 25
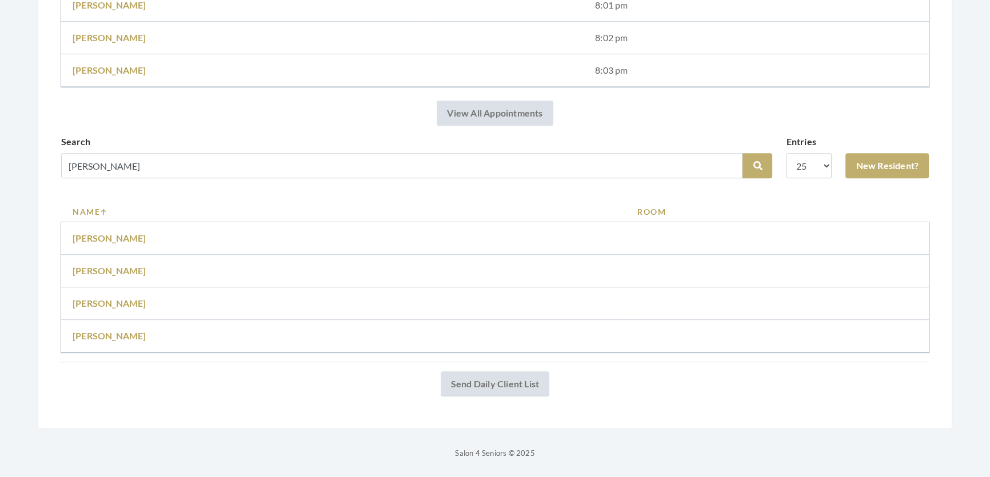
scroll to position [779, 0]
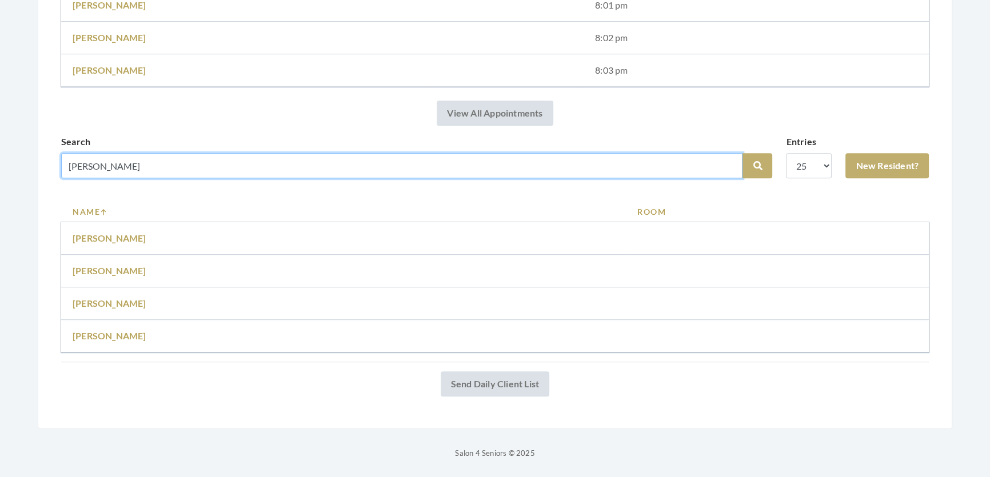
click at [122, 160] on input "[PERSON_NAME]" at bounding box center [402, 165] width 682 height 25
type input "[PERSON_NAME]"
click at [743, 153] on button "Search" at bounding box center [758, 165] width 30 height 25
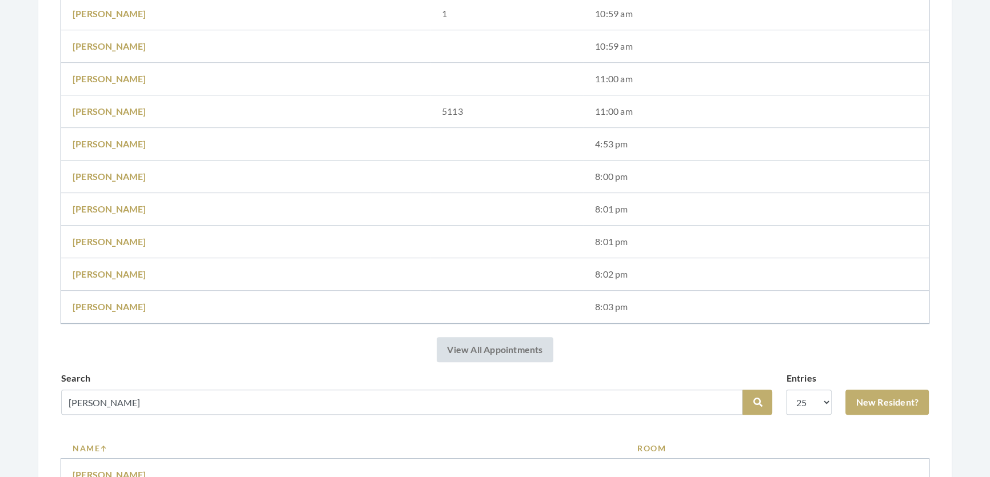
scroll to position [883, 0]
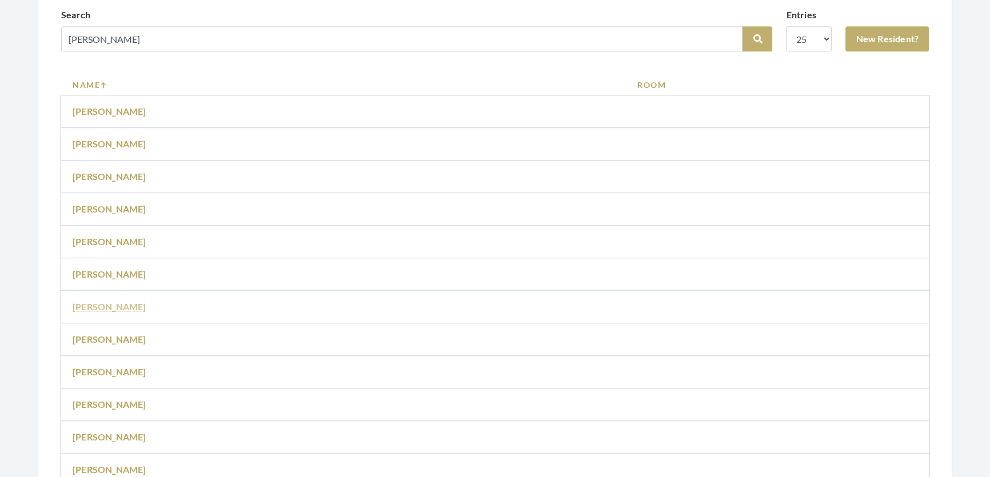
click at [111, 312] on link "Bobby Keith" at bounding box center [110, 306] width 74 height 11
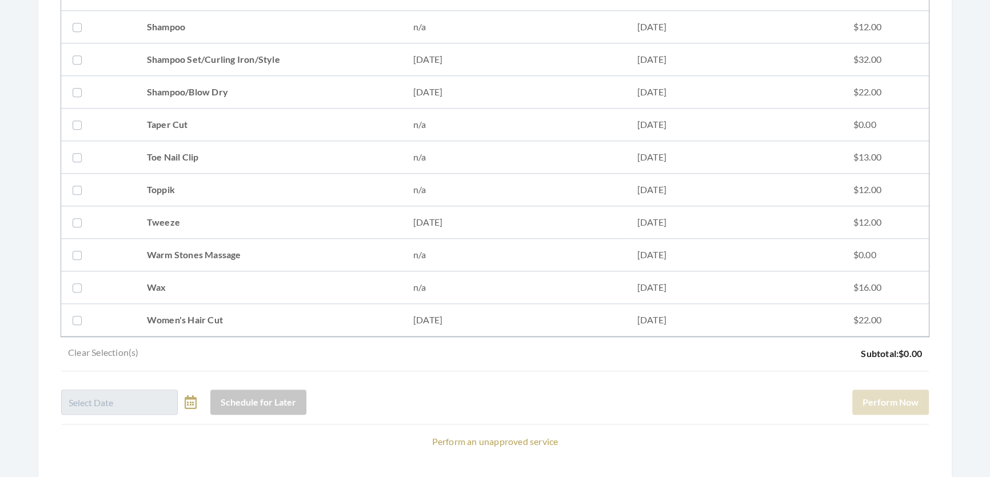
scroll to position [1254, 0]
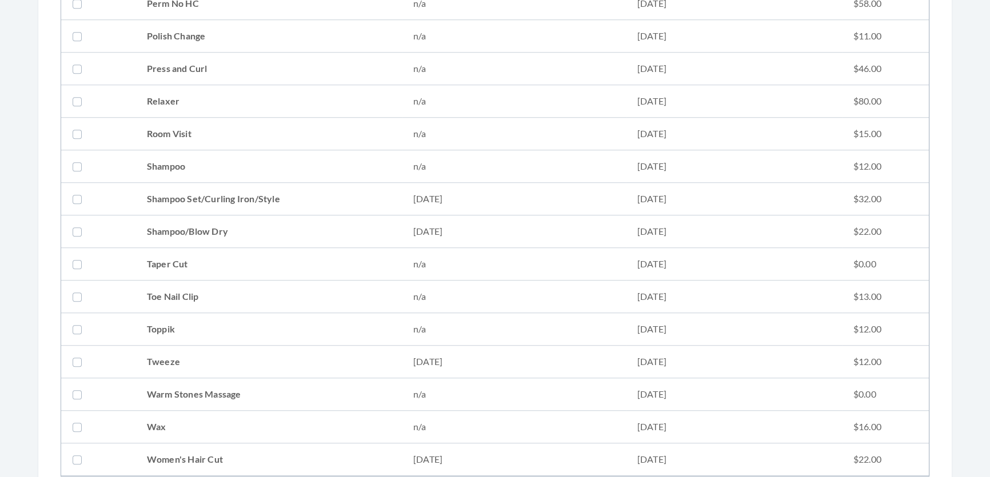
click at [317, 196] on td "Shampoo Set/Curling Iron/Style" at bounding box center [269, 199] width 266 height 33
checkbox input "true"
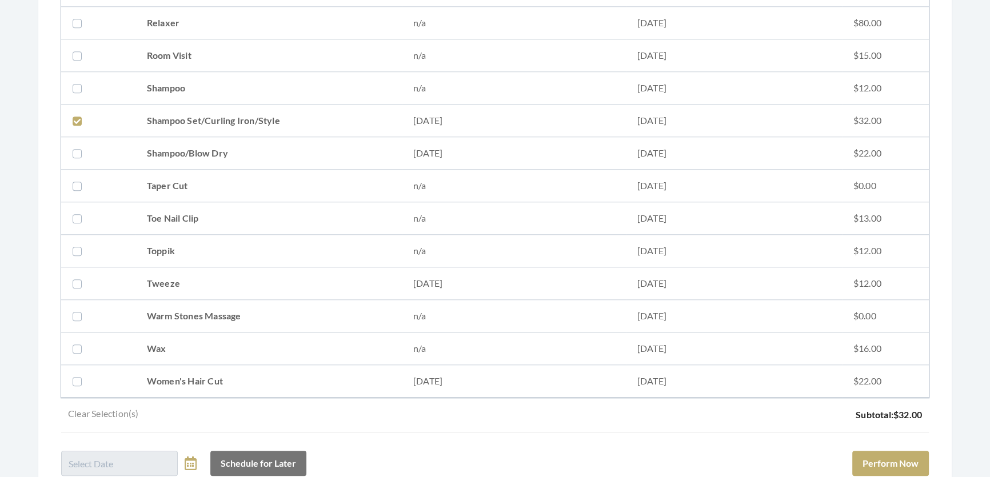
scroll to position [1462, 0]
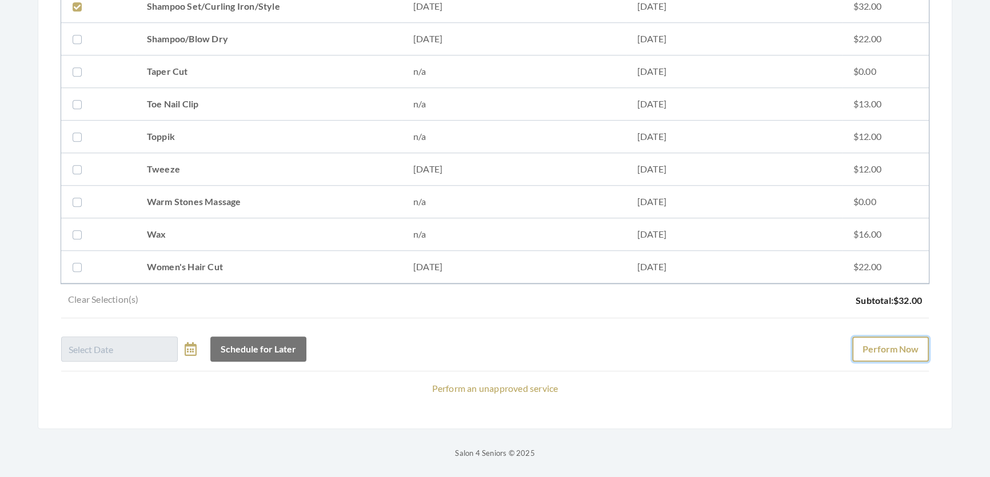
click at [909, 337] on button "Perform Now" at bounding box center [890, 349] width 77 height 25
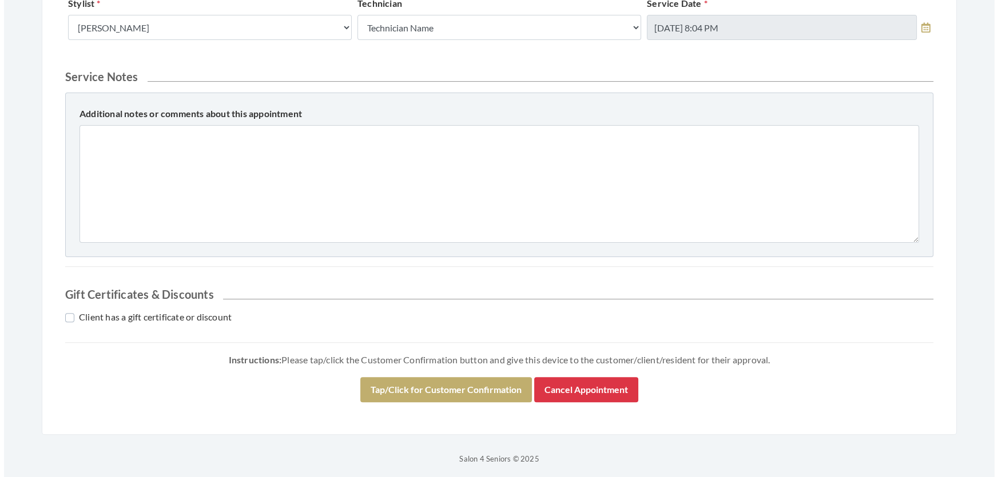
scroll to position [489, 0]
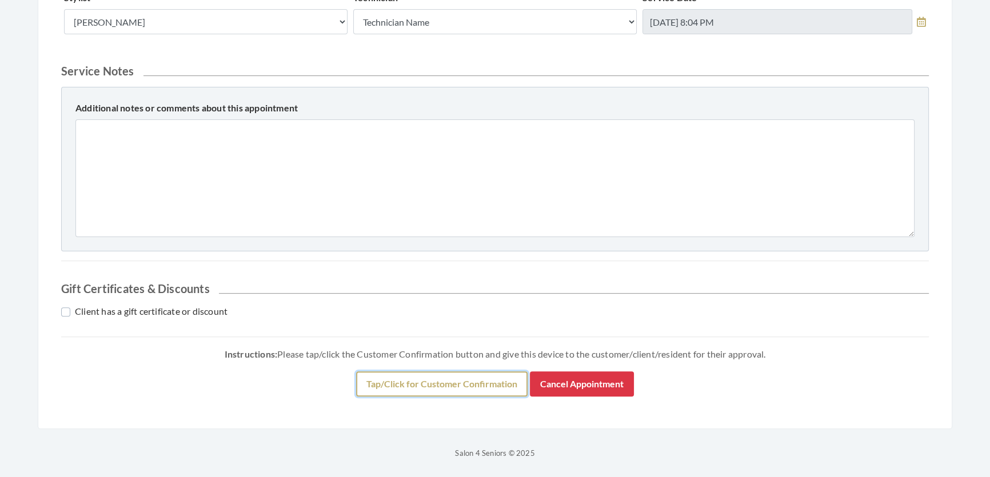
click at [495, 391] on button "Tap/Click for Customer Confirmation" at bounding box center [442, 384] width 172 height 25
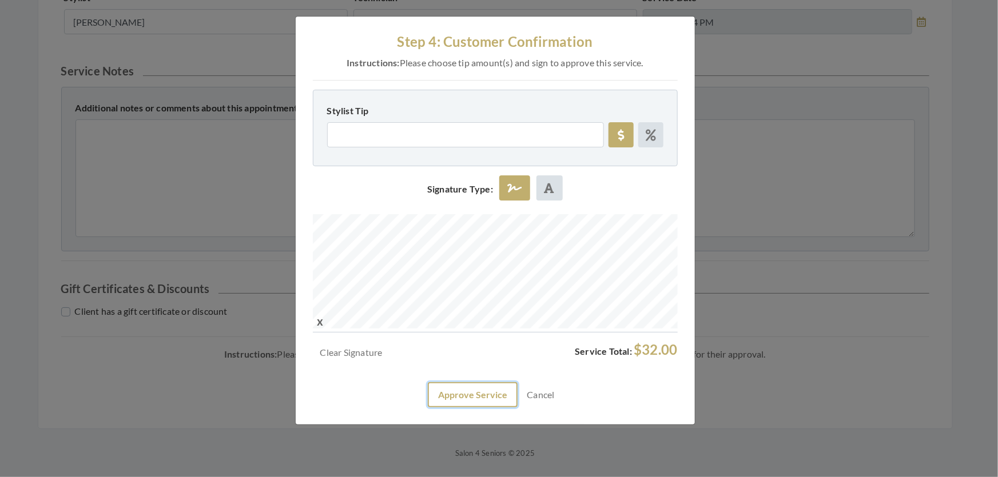
click at [435, 408] on button "Approve Service" at bounding box center [473, 395] width 90 height 25
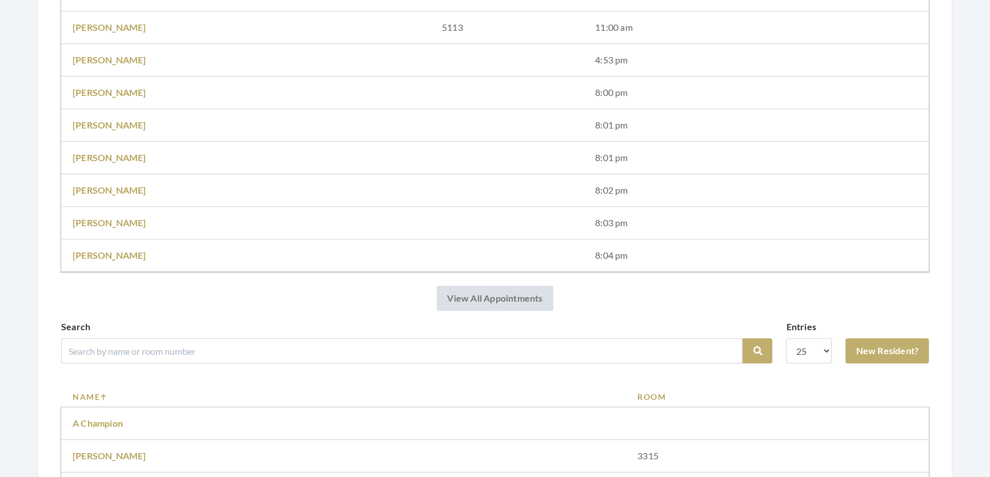
scroll to position [727, 0]
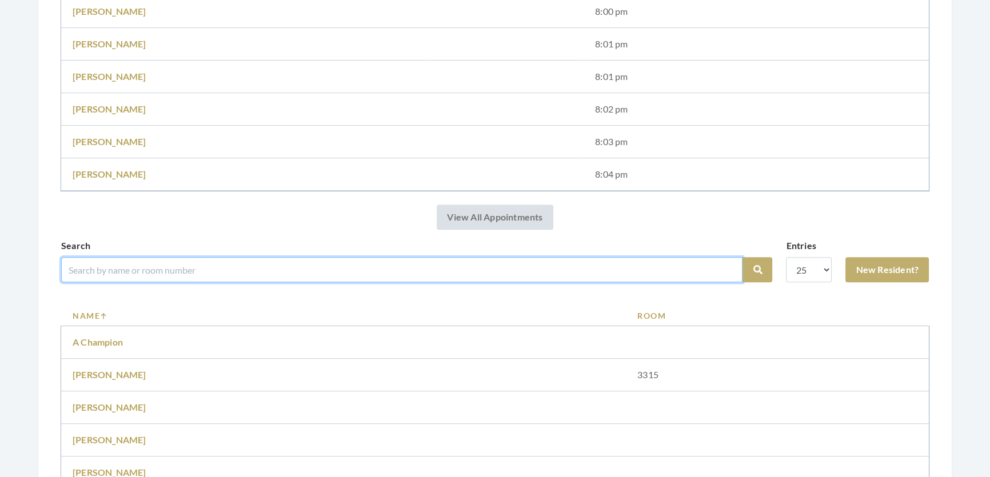
click at [278, 281] on input "search" at bounding box center [402, 269] width 682 height 25
type input "[PERSON_NAME]"
click at [743, 257] on button "Search" at bounding box center [758, 269] width 30 height 25
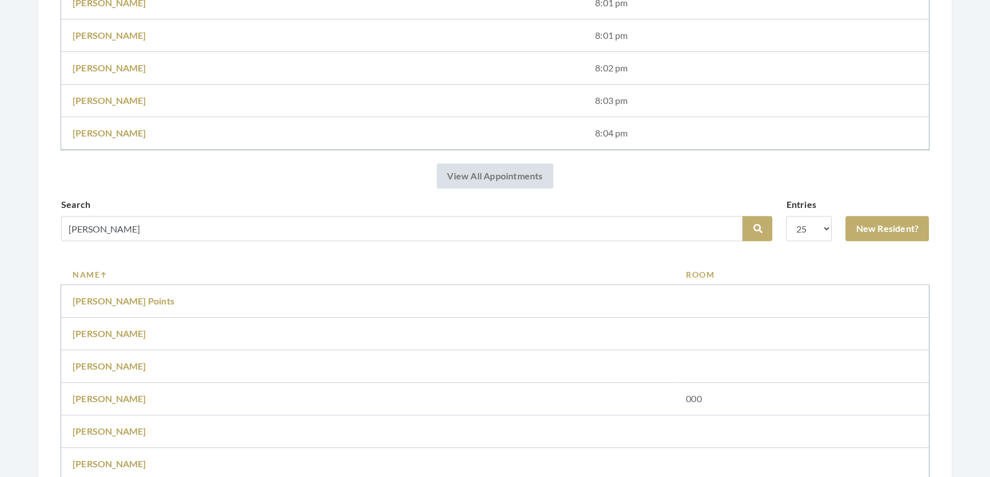
scroll to position [831, 0]
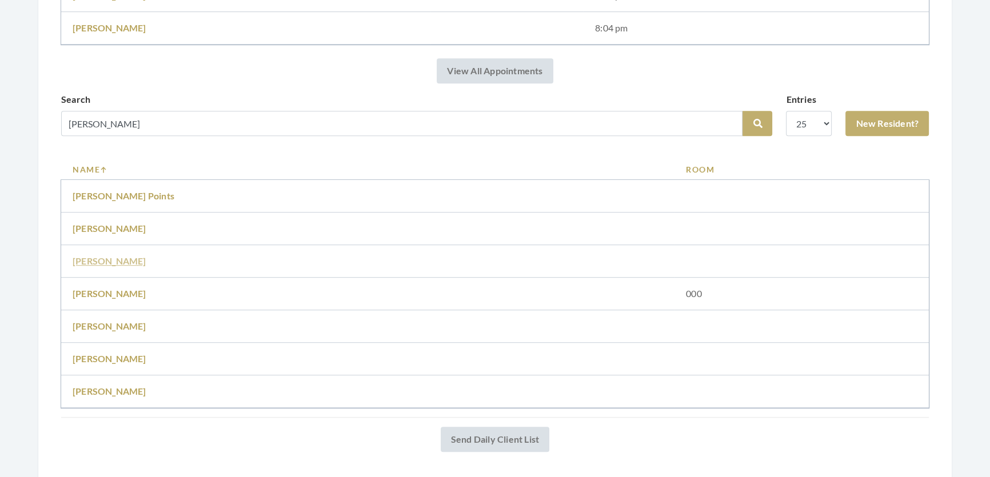
click at [90, 266] on link "[PERSON_NAME]" at bounding box center [110, 261] width 74 height 11
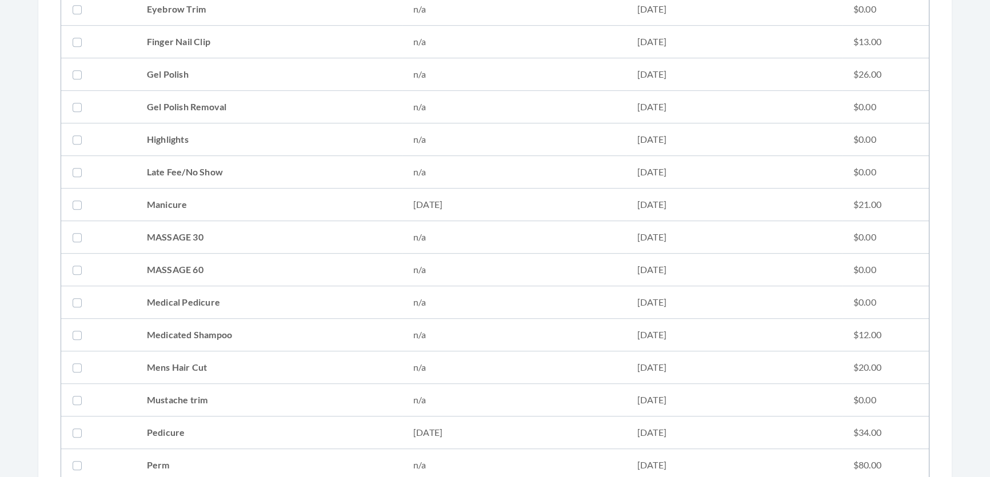
scroll to position [1091, 0]
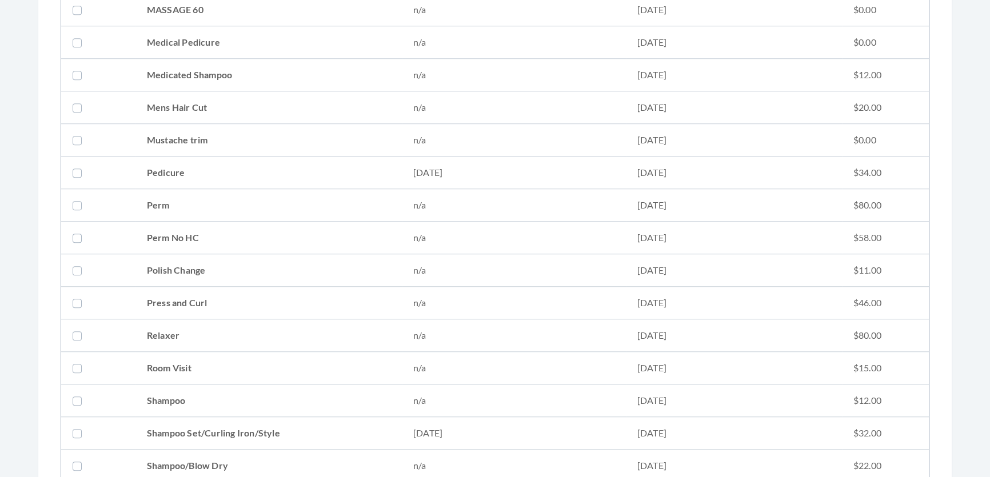
click at [185, 429] on td "Shampoo Set/Curling Iron/Style" at bounding box center [269, 433] width 266 height 33
checkbox input "true"
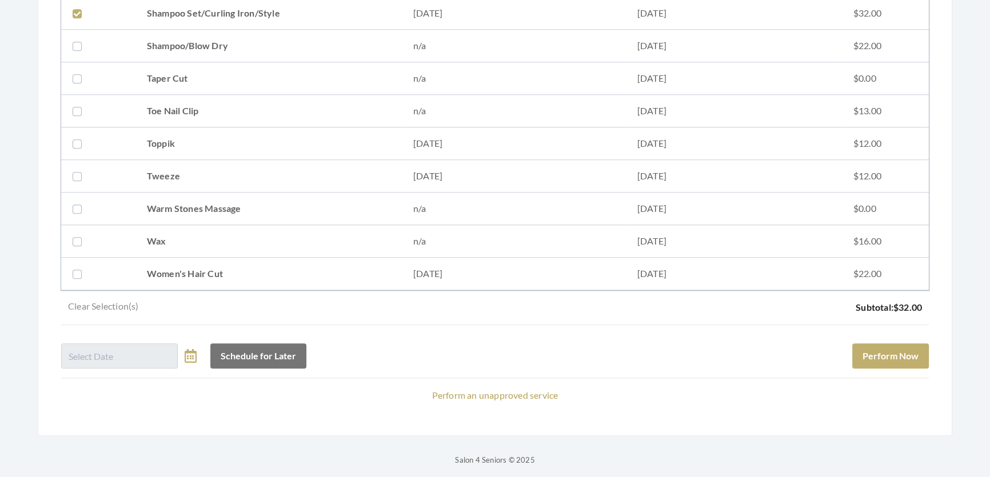
scroll to position [1536, 0]
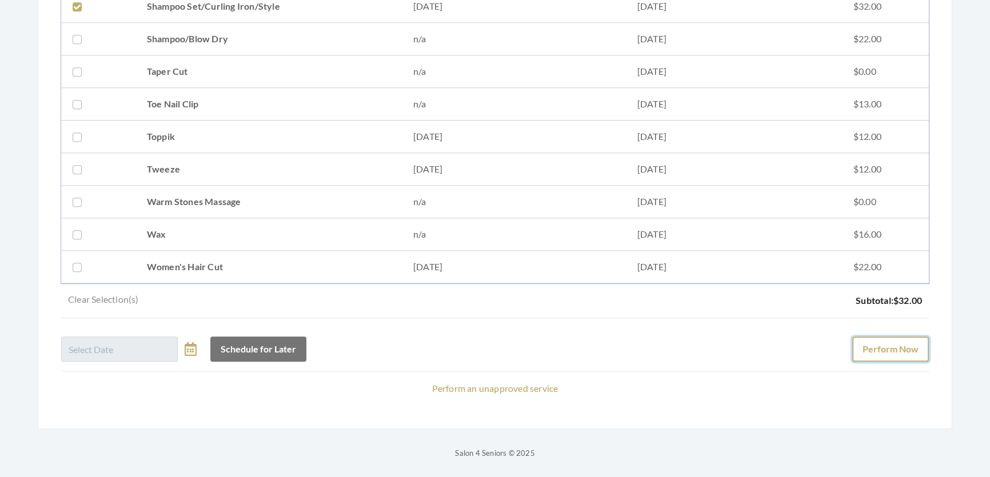
click at [904, 338] on button "Perform Now" at bounding box center [890, 349] width 77 height 25
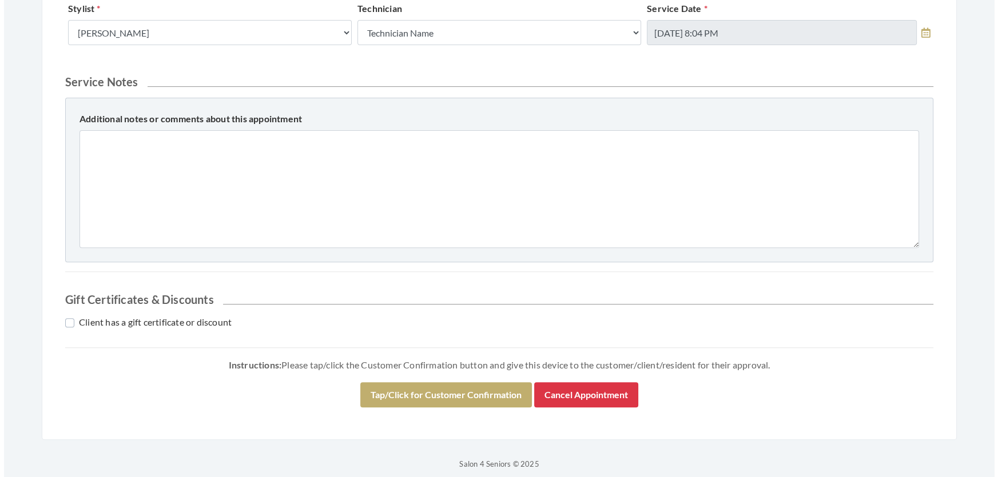
scroll to position [564, 0]
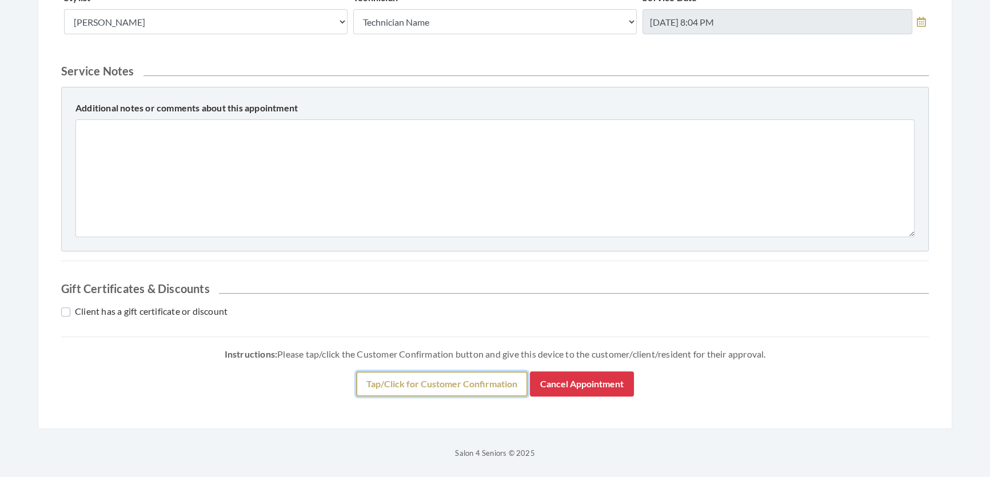
click at [373, 372] on button "Tap/Click for Customer Confirmation" at bounding box center [442, 384] width 172 height 25
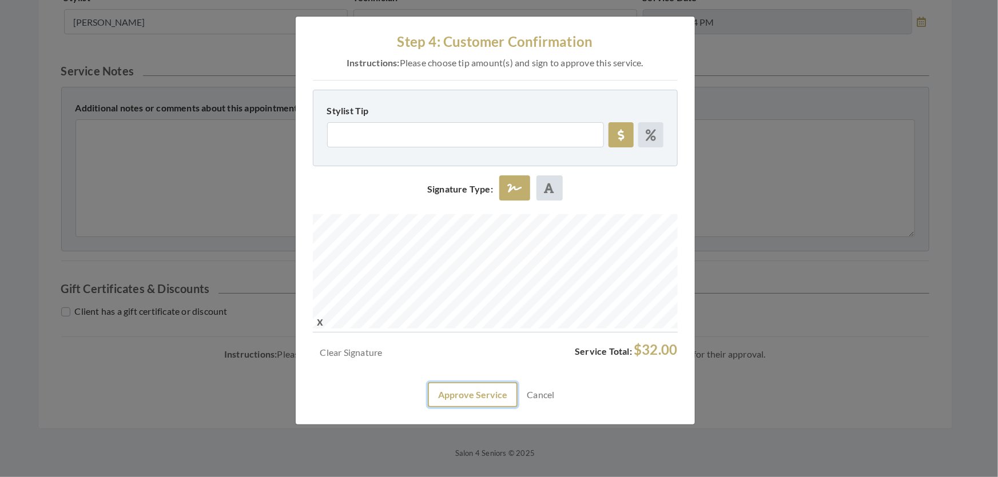
click at [485, 408] on button "Approve Service" at bounding box center [473, 395] width 90 height 25
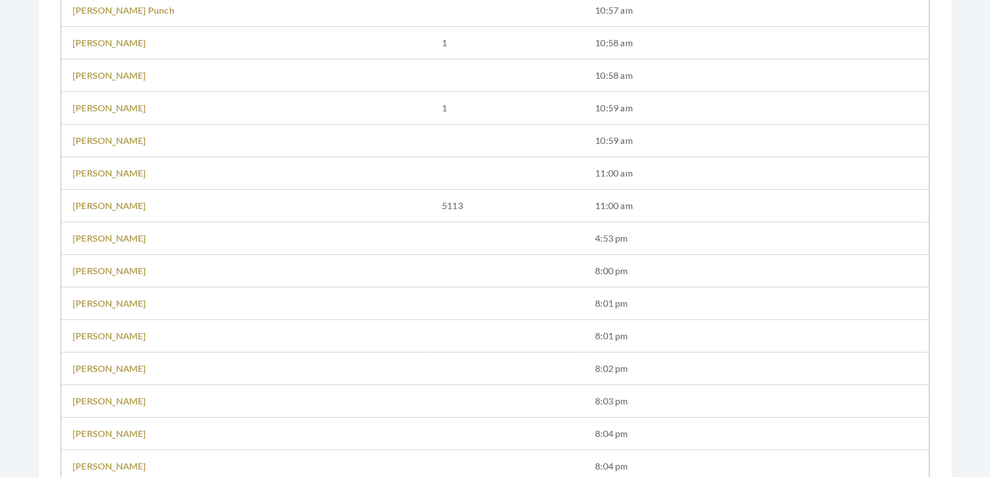
scroll to position [623, 0]
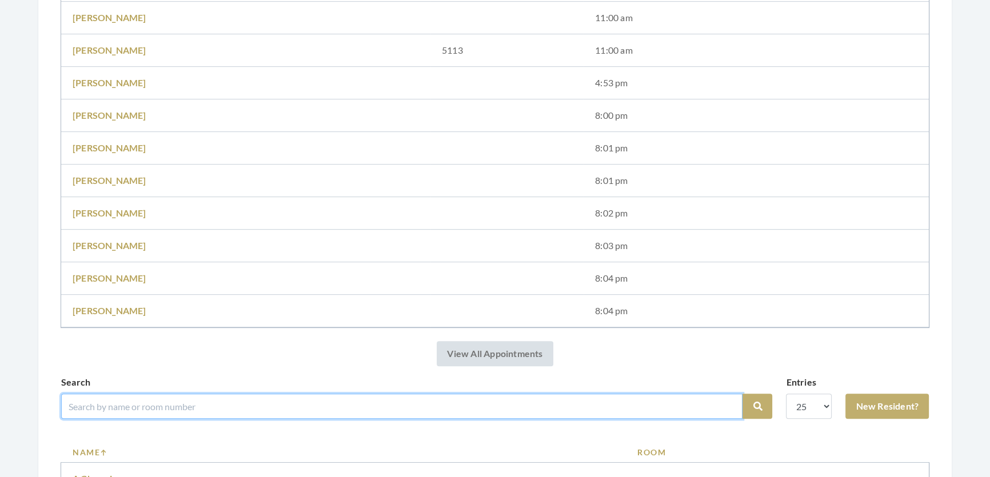
click at [215, 419] on input "search" at bounding box center [402, 406] width 682 height 25
type input "el"
click at [743, 394] on button "Search" at bounding box center [758, 406] width 30 height 25
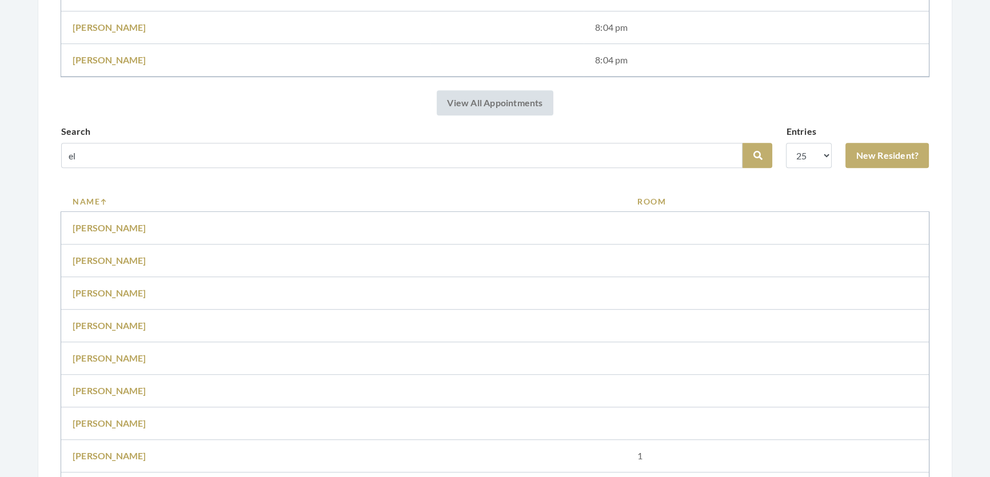
scroll to position [935, 0]
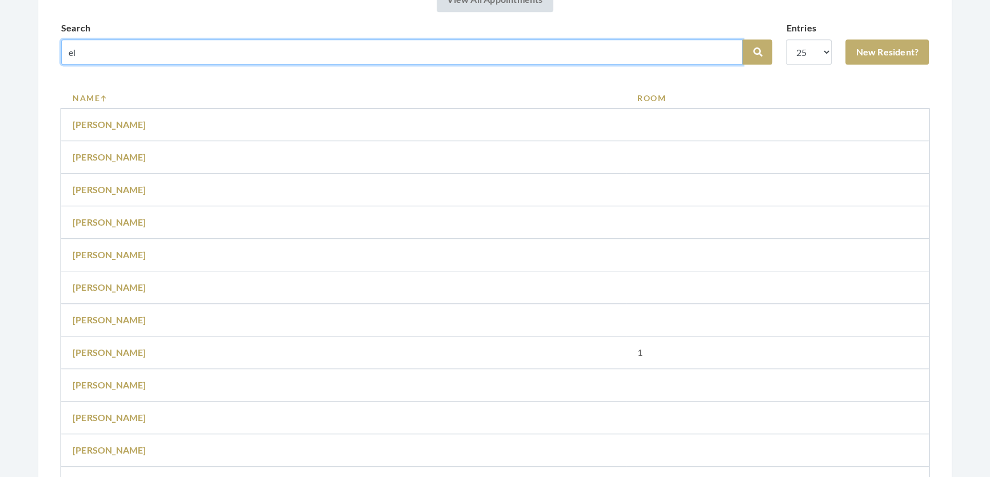
click at [103, 65] on input "el" at bounding box center [402, 51] width 682 height 25
type input "[PERSON_NAME]"
click at [743, 39] on button "Search" at bounding box center [758, 51] width 30 height 25
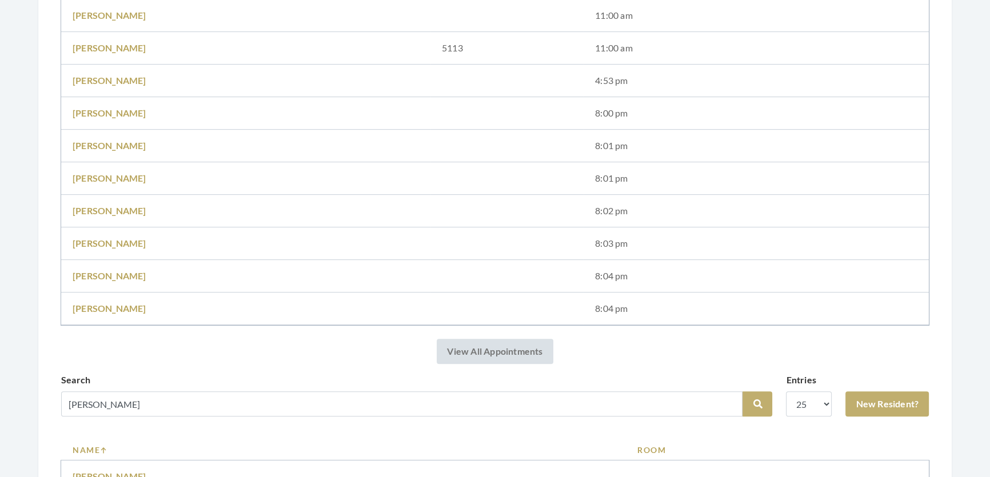
scroll to position [783, 0]
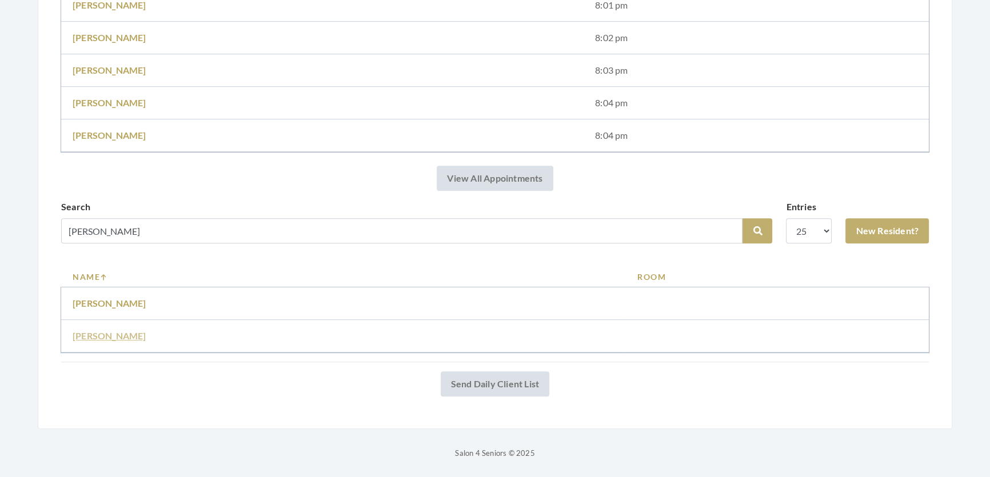
click at [120, 330] on link "[PERSON_NAME]" at bounding box center [110, 335] width 74 height 11
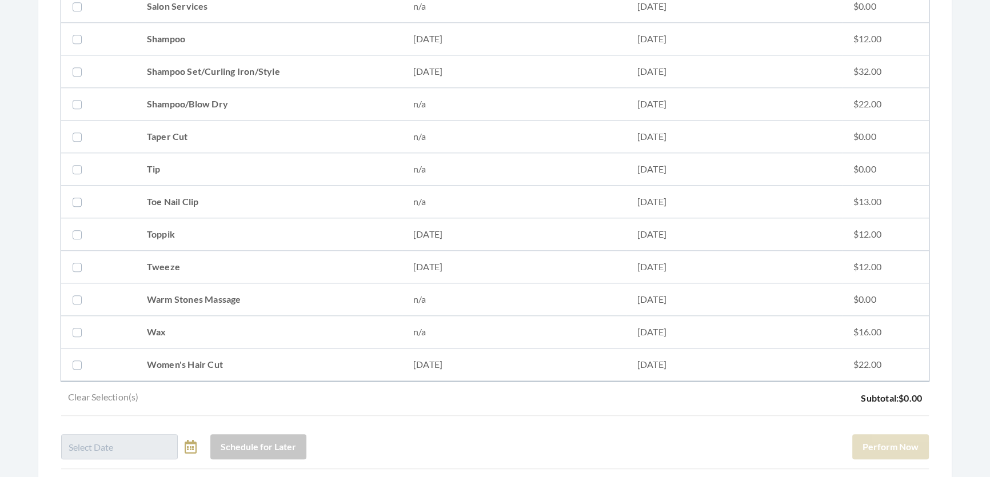
scroll to position [1351, 0]
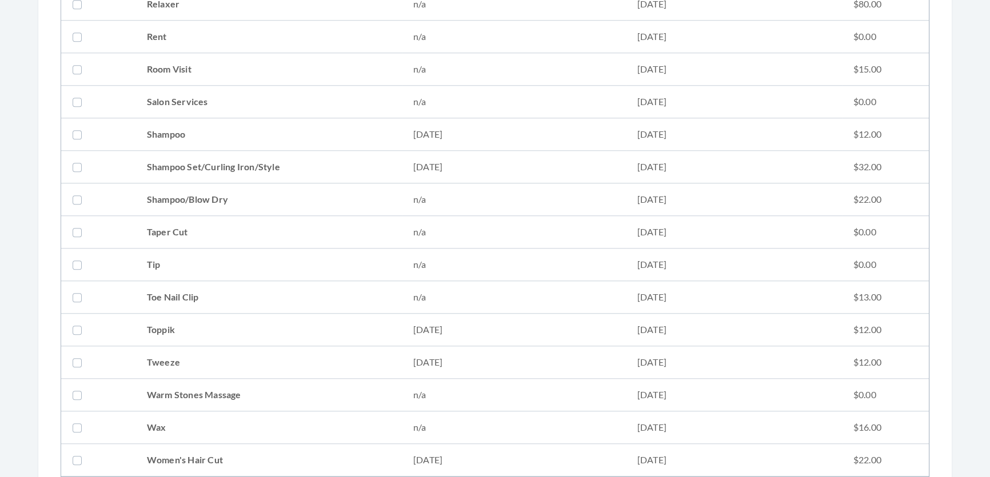
click at [212, 166] on td "Shampoo Set/Curling Iron/Style" at bounding box center [269, 167] width 266 height 33
checkbox input "true"
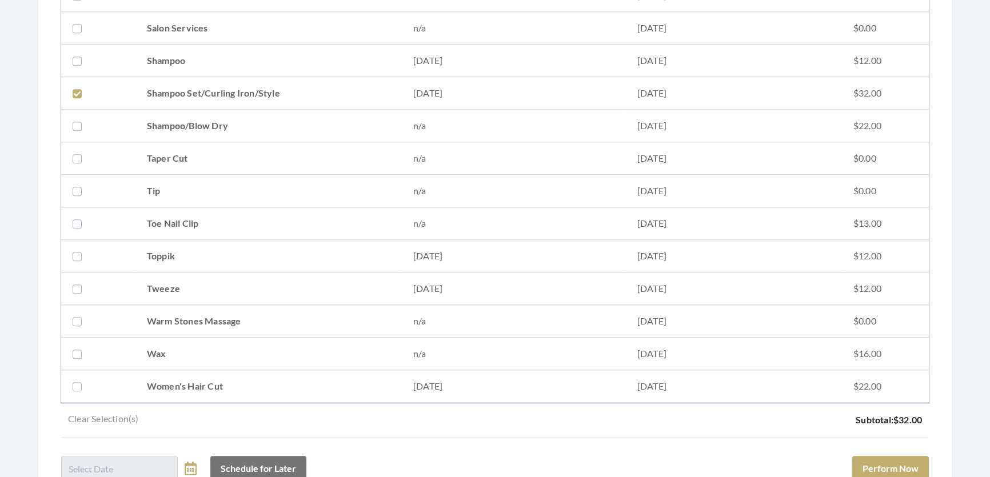
scroll to position [1455, 0]
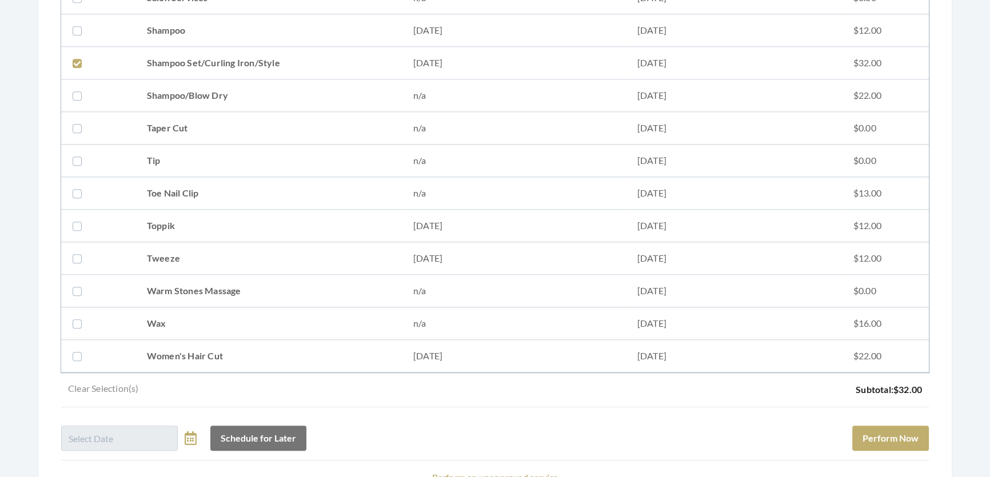
click at [295, 333] on td "Wax" at bounding box center [269, 324] width 266 height 33
click at [295, 335] on td "Wax" at bounding box center [269, 324] width 266 height 33
checkbox input "false"
drag, startPoint x: 287, startPoint y: 349, endPoint x: 340, endPoint y: 370, distance: 56.7
click at [291, 351] on td "Women's Hair Cut" at bounding box center [269, 356] width 266 height 33
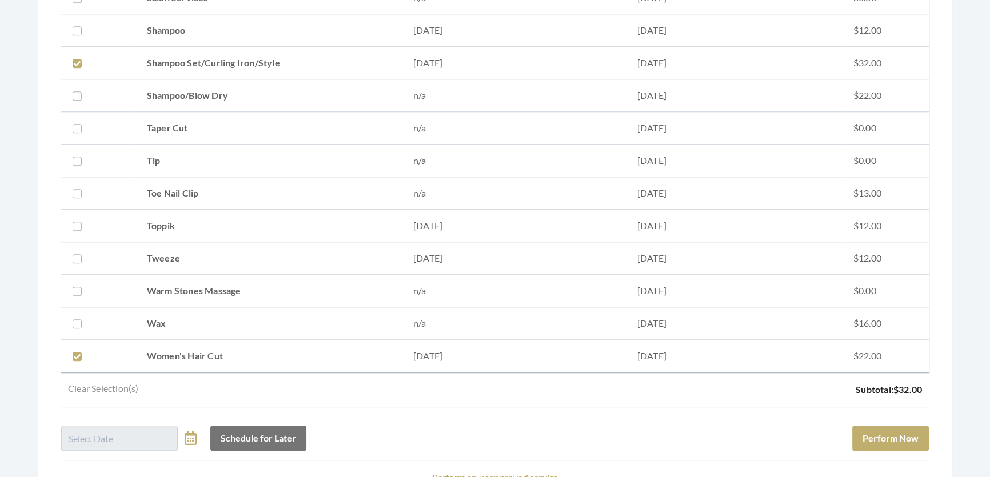
checkbox input "true"
click at [917, 442] on button "Perform Now" at bounding box center [890, 438] width 77 height 25
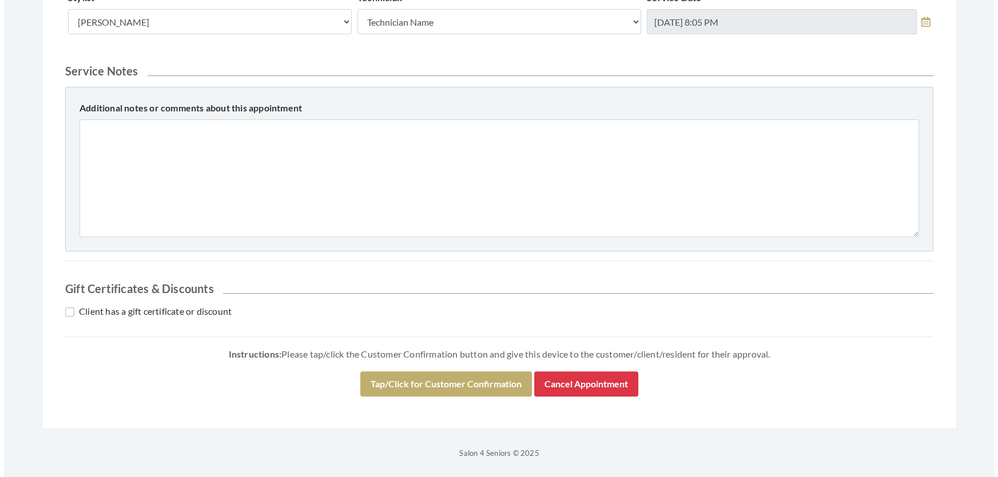
scroll to position [522, 0]
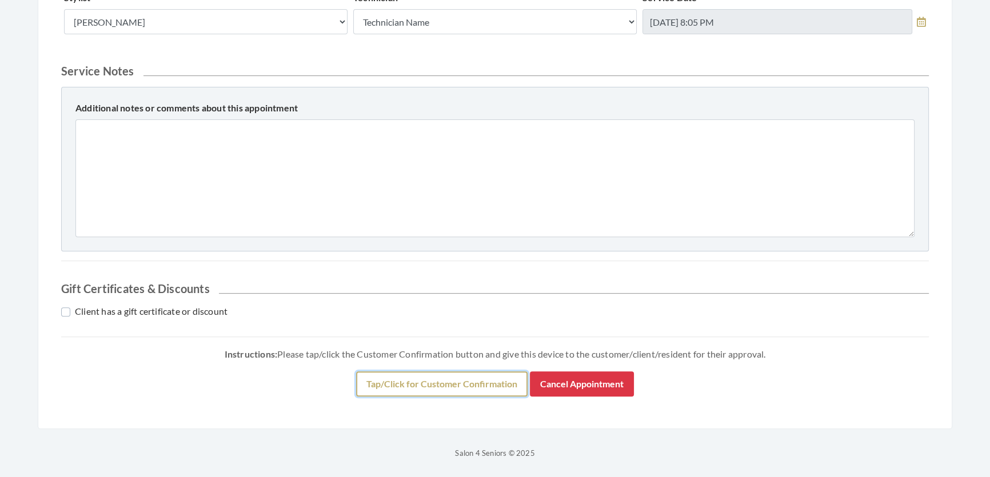
click at [416, 379] on button "Tap/Click for Customer Confirmation" at bounding box center [442, 384] width 172 height 25
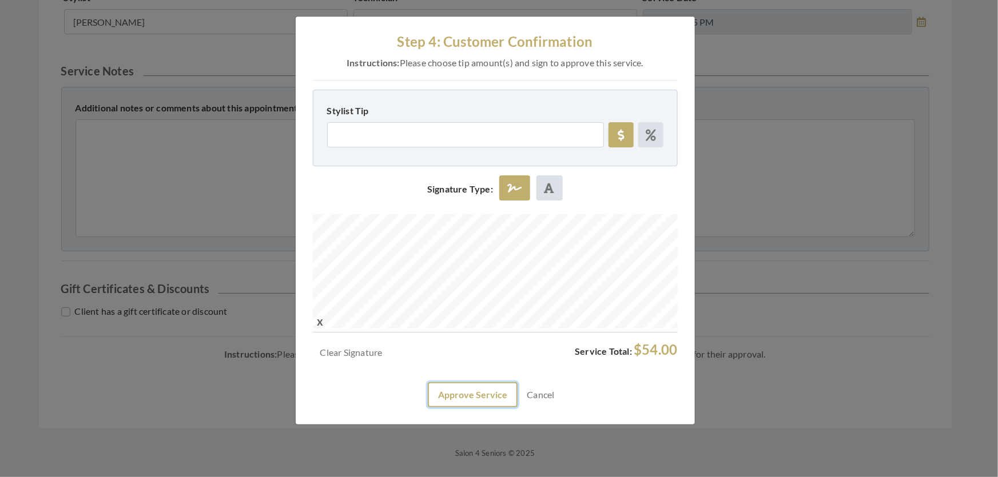
click at [457, 408] on button "Approve Service" at bounding box center [473, 395] width 90 height 25
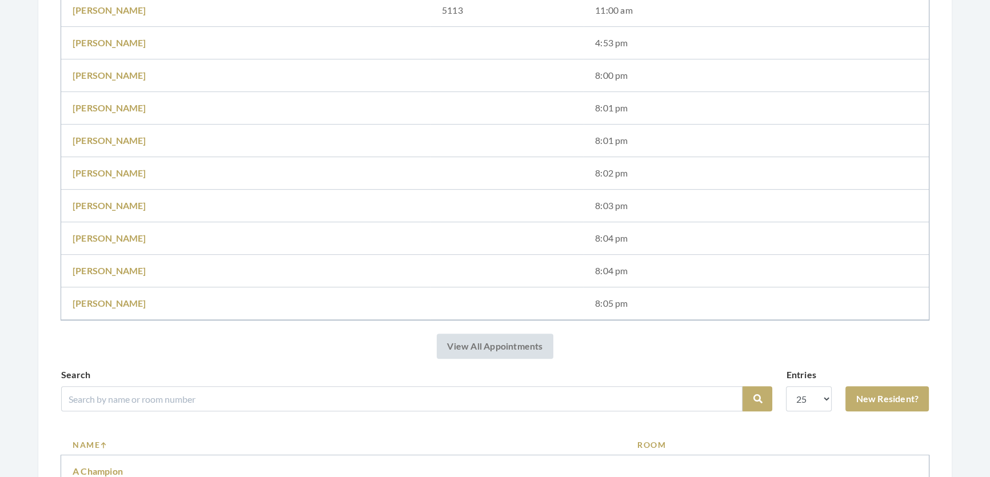
scroll to position [779, 0]
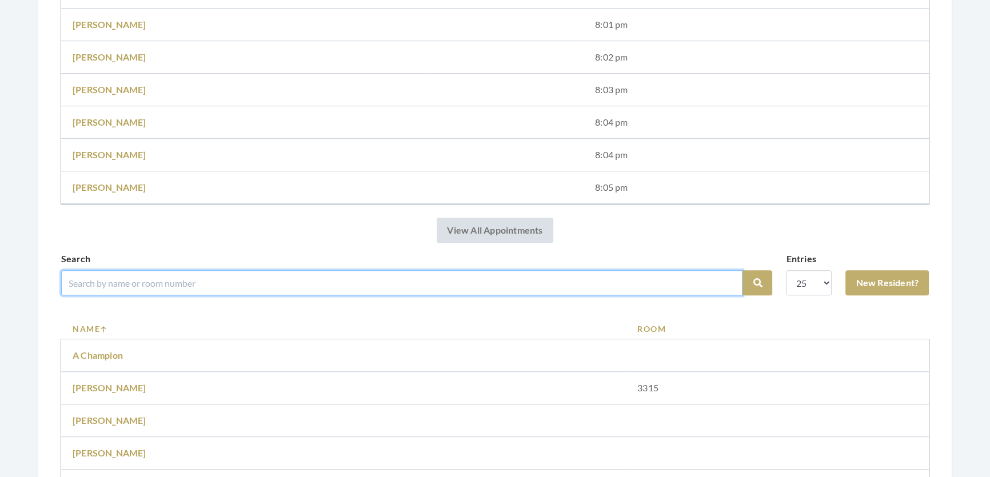
drag, startPoint x: 296, startPoint y: 292, endPoint x: 301, endPoint y: 302, distance: 11.5
click at [297, 293] on input "search" at bounding box center [402, 282] width 682 height 25
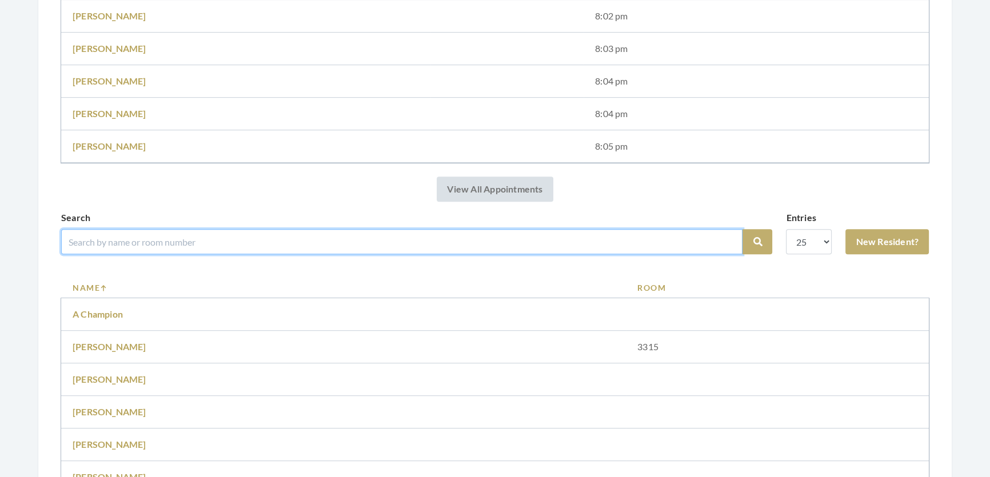
scroll to position [1039, 0]
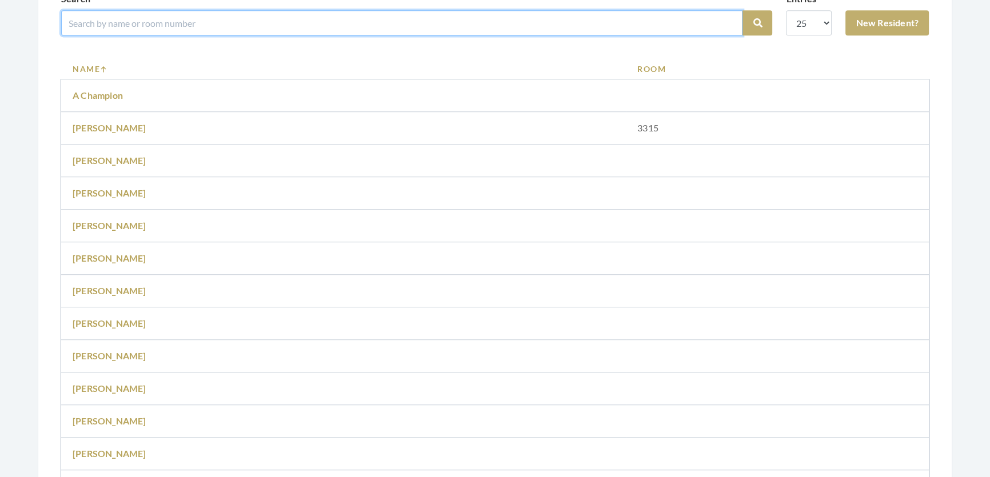
click at [185, 35] on input "search" at bounding box center [402, 22] width 682 height 25
type input "dorothy"
click at [743, 10] on button "Search" at bounding box center [758, 22] width 30 height 25
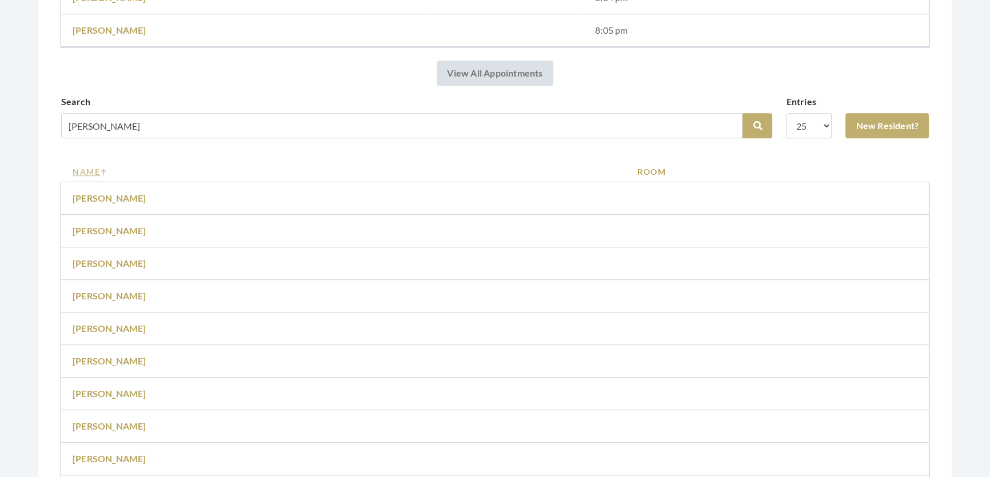
scroll to position [675, 0]
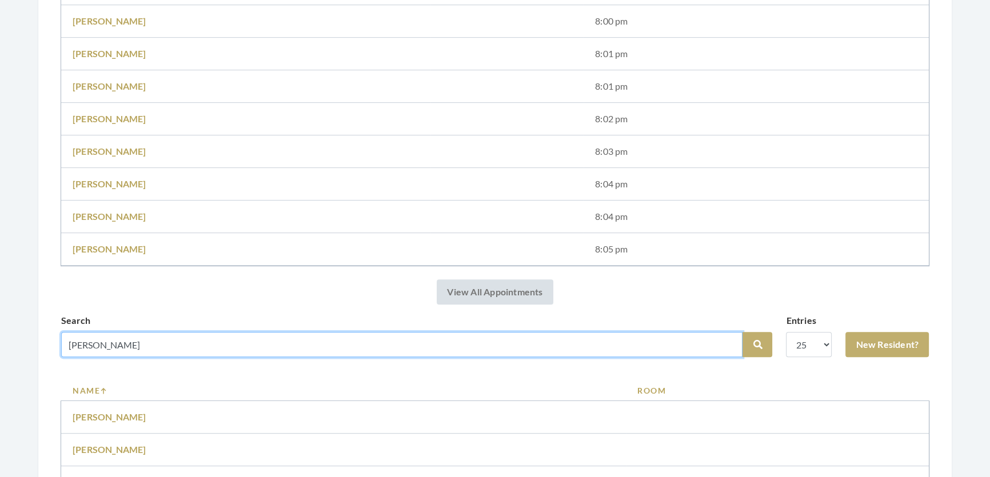
drag, startPoint x: 146, startPoint y: 356, endPoint x: 0, endPoint y: 322, distance: 150.1
click at [0, 322] on div "Facilities [PERSON_NAME] My Transactions Account Log Out Step 1: Select a Clien…" at bounding box center [495, 178] width 990 height 1706
type input "[PERSON_NAME]"
click at [743, 332] on button "Search" at bounding box center [758, 344] width 30 height 25
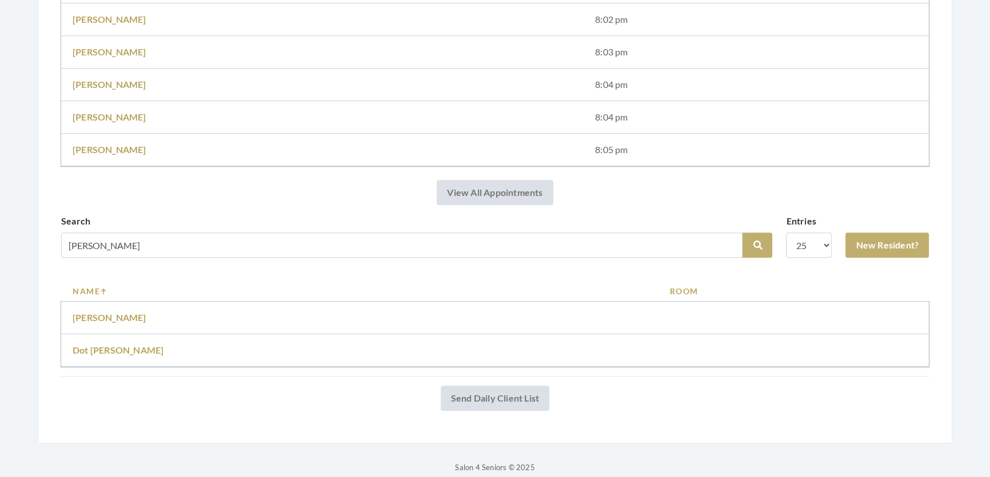
scroll to position [779, 0]
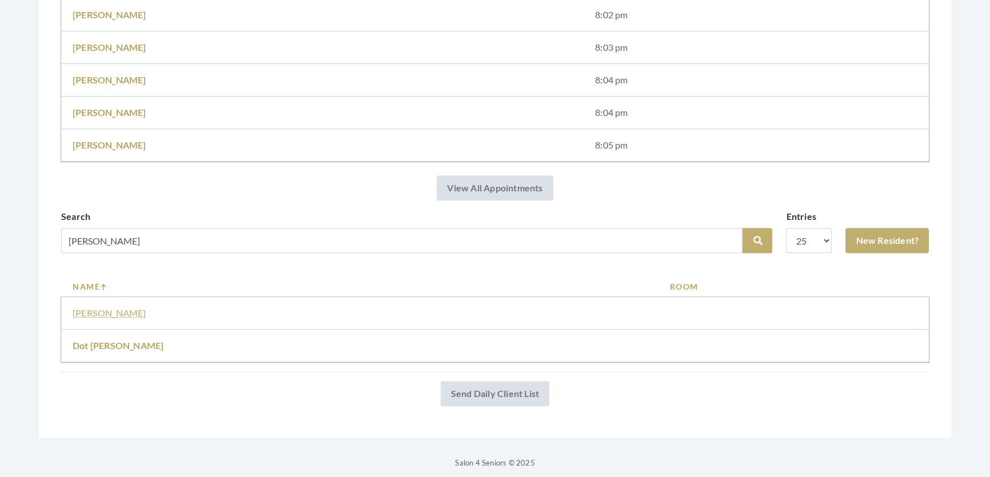
click at [111, 318] on link "Dorothy Bazor" at bounding box center [110, 313] width 74 height 11
click at [77, 351] on link "Dot [PERSON_NAME]" at bounding box center [118, 345] width 91 height 11
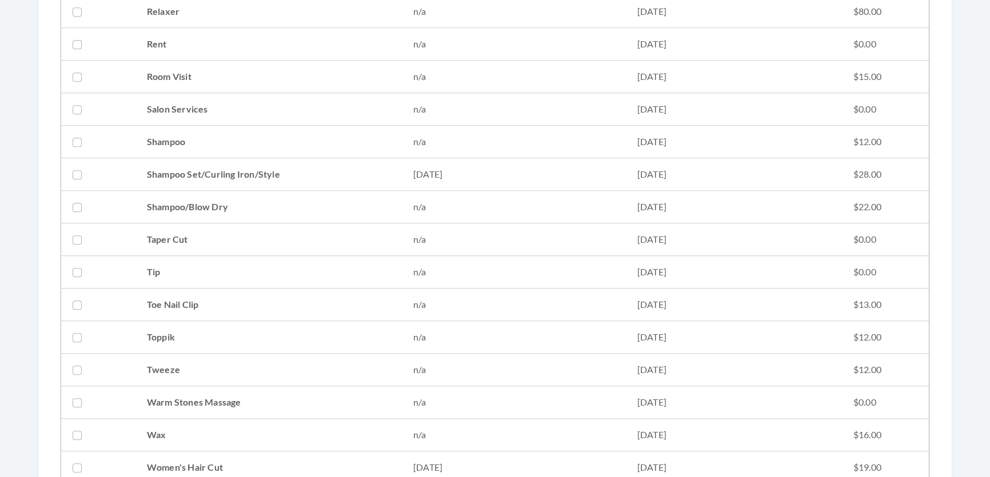
scroll to position [1403, 0]
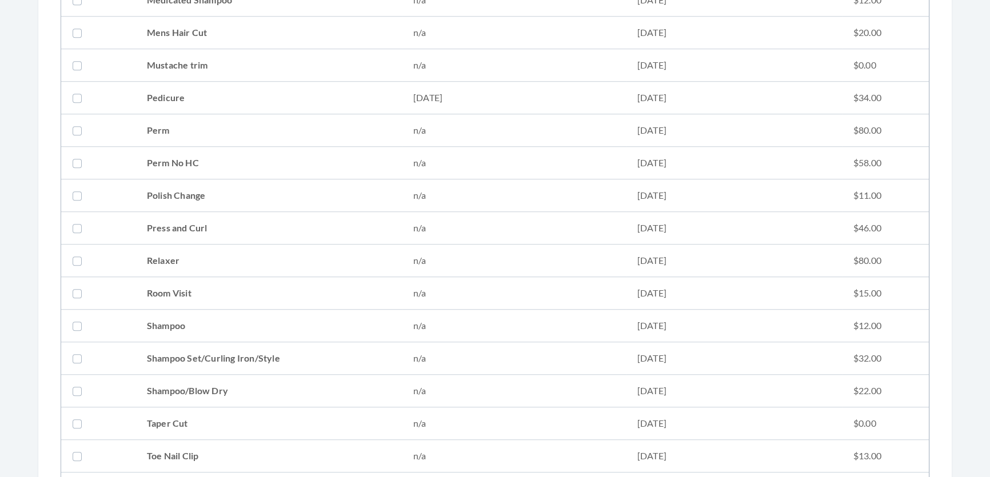
scroll to position [1247, 0]
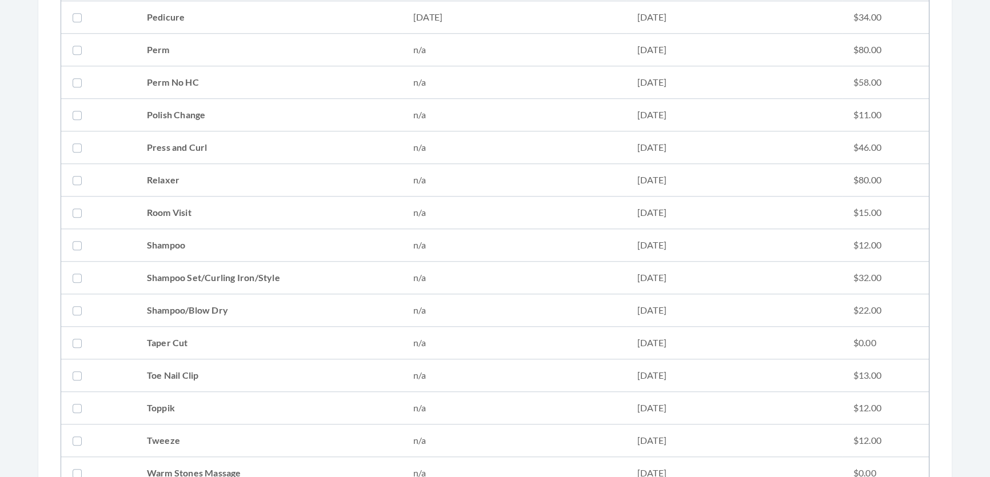
click at [200, 278] on td "Shampoo Set/Curling Iron/Style" at bounding box center [269, 278] width 266 height 33
checkbox input "true"
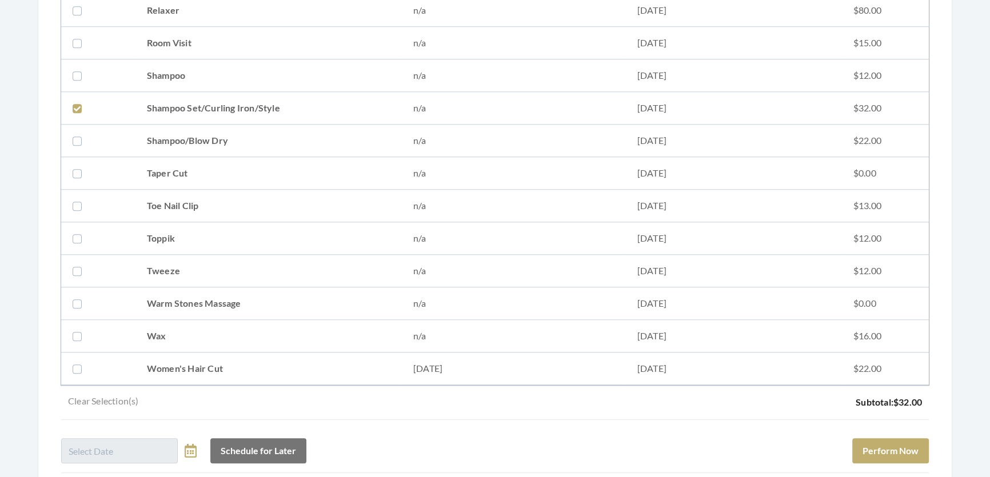
scroll to position [1536, 0]
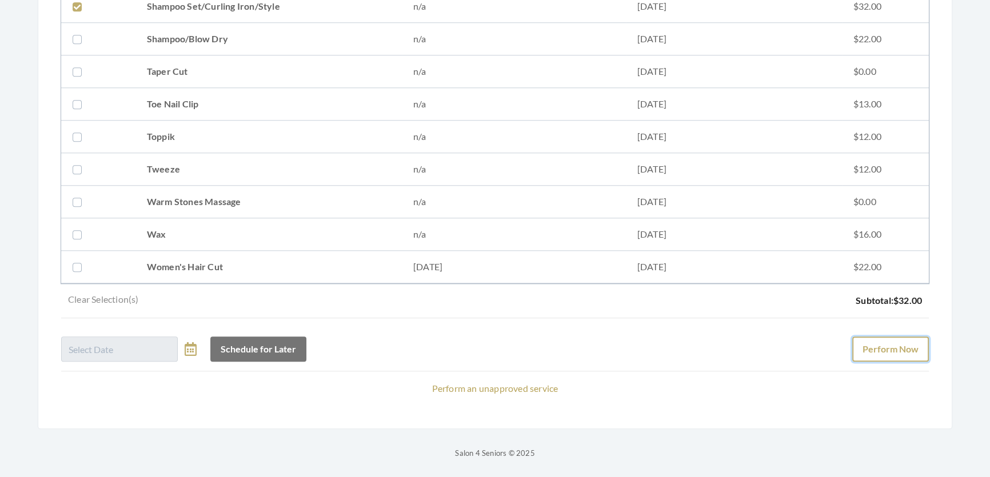
click at [862, 337] on button "Perform Now" at bounding box center [890, 349] width 77 height 25
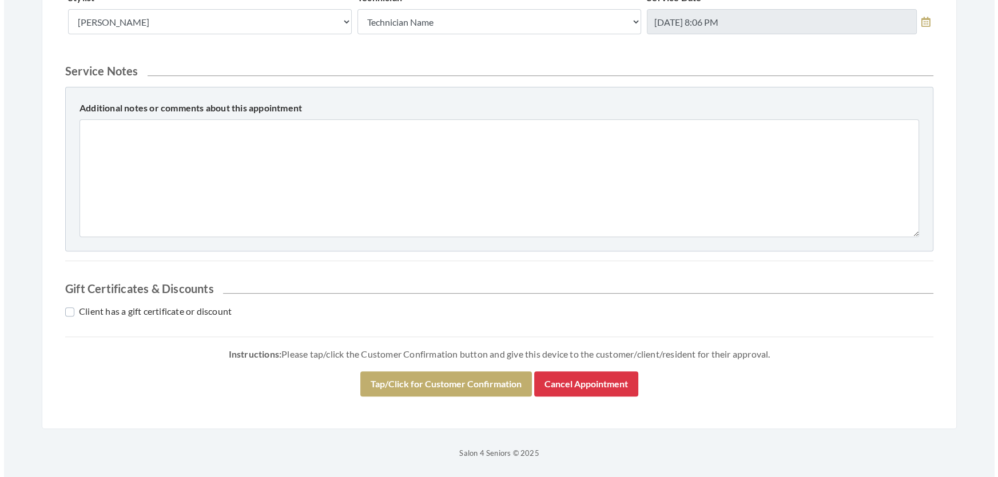
scroll to position [564, 0]
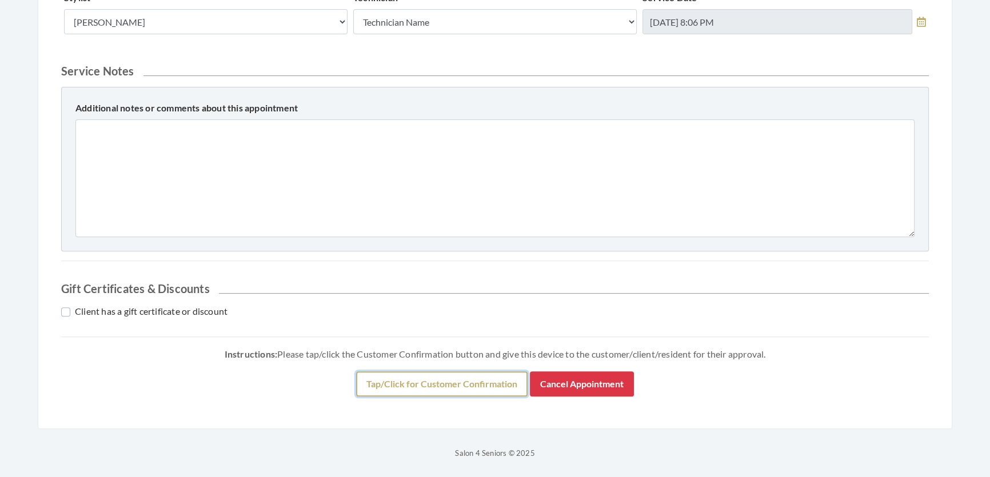
click at [429, 383] on button "Tap/Click for Customer Confirmation" at bounding box center [442, 384] width 172 height 25
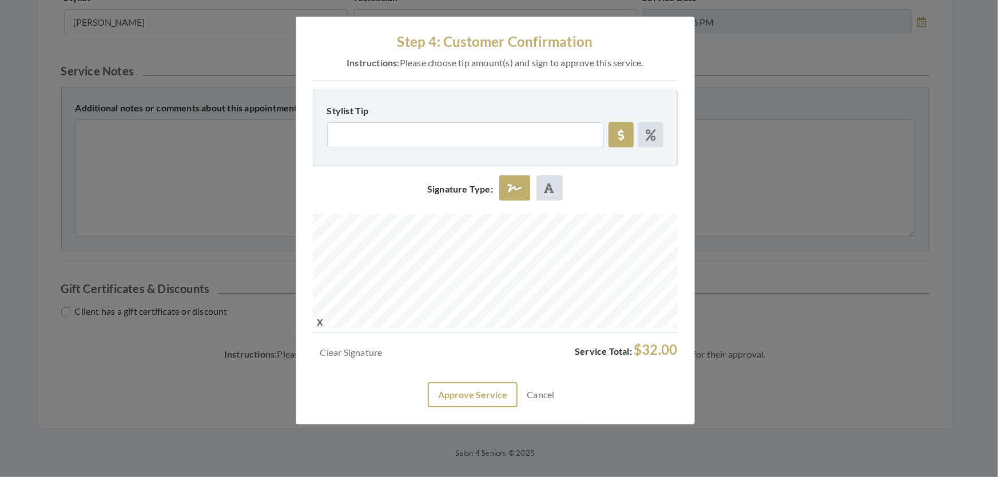
drag, startPoint x: 445, startPoint y: 444, endPoint x: 447, endPoint y: 431, distance: 13.2
click at [445, 425] on div "Step 4: Customer Confirmation Instructions: Please choose tip amount(s) and sig…" at bounding box center [495, 221] width 399 height 408
click at [447, 408] on button "Approve Service" at bounding box center [473, 395] width 90 height 25
